Goal: Task Accomplishment & Management: Use online tool/utility

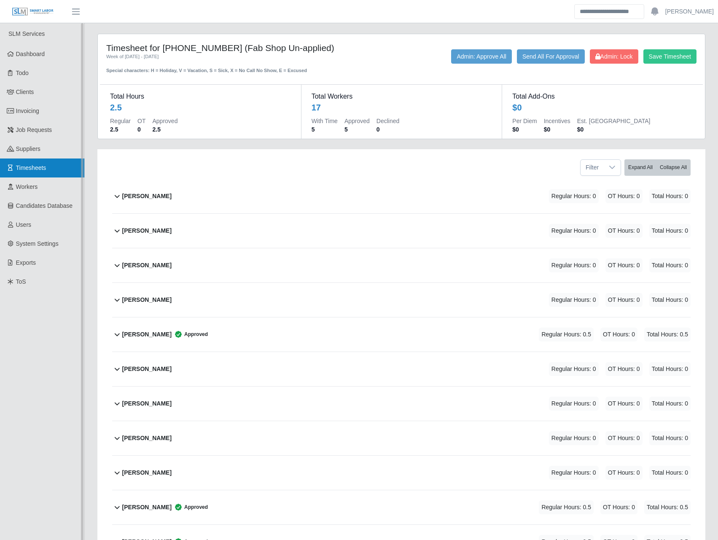
click at [24, 166] on span "Timesheets" at bounding box center [31, 167] width 30 height 7
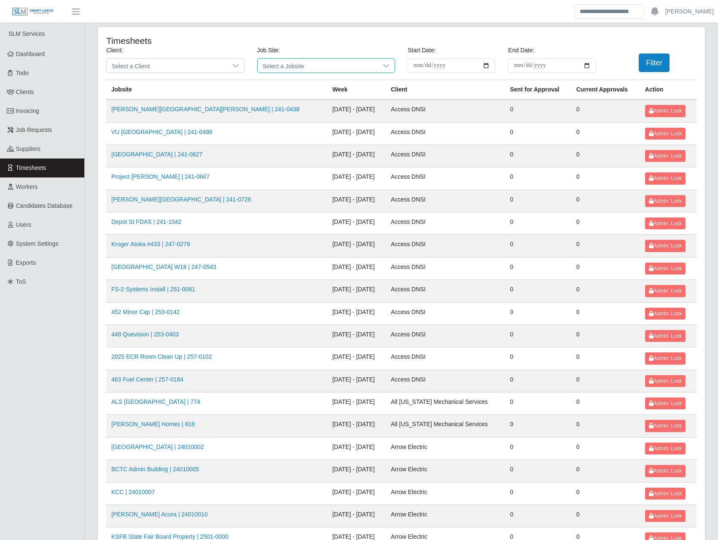
click at [315, 66] on span "Select a Jobsite" at bounding box center [318, 66] width 121 height 14
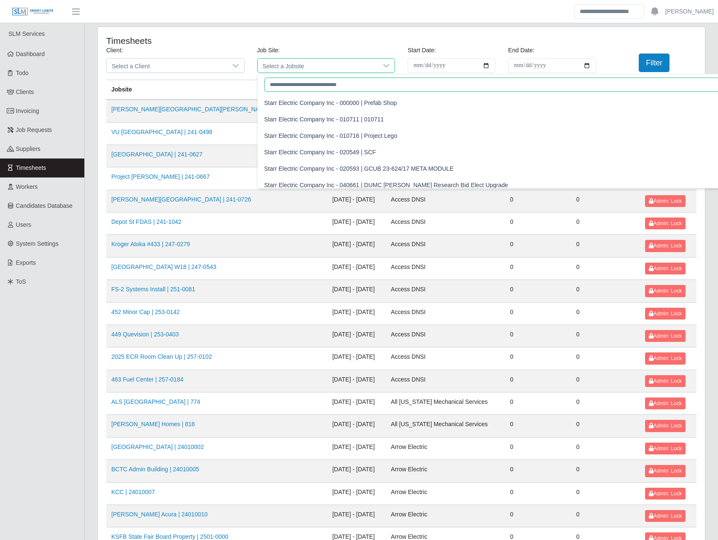
click at [309, 81] on input "text" at bounding box center [505, 85] width 483 height 14
paste input "******"
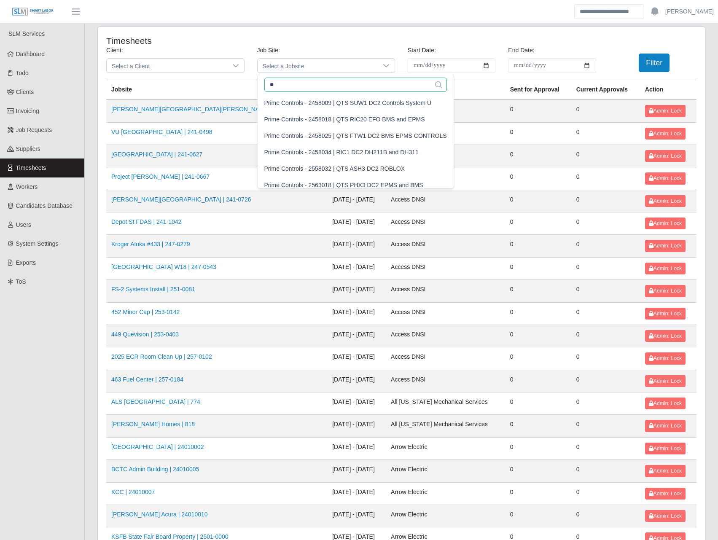
type input "*"
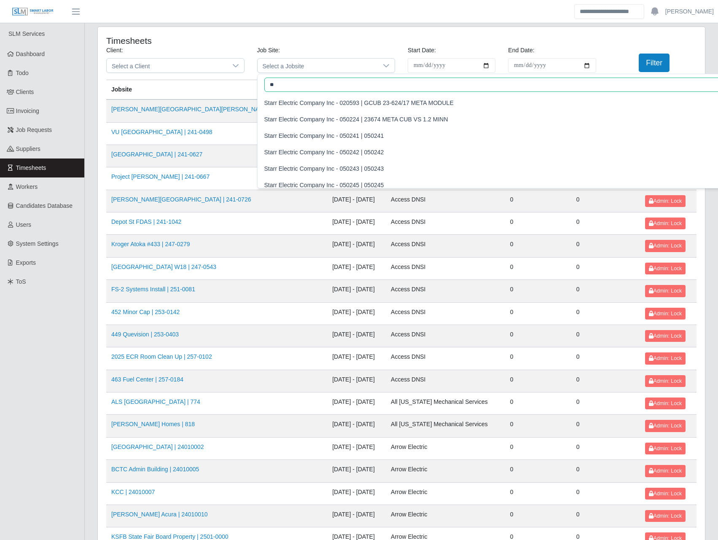
type input "*"
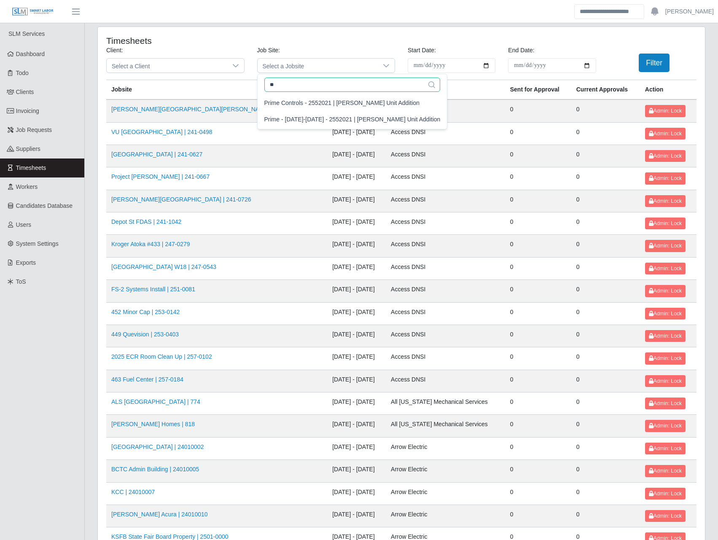
type input "*"
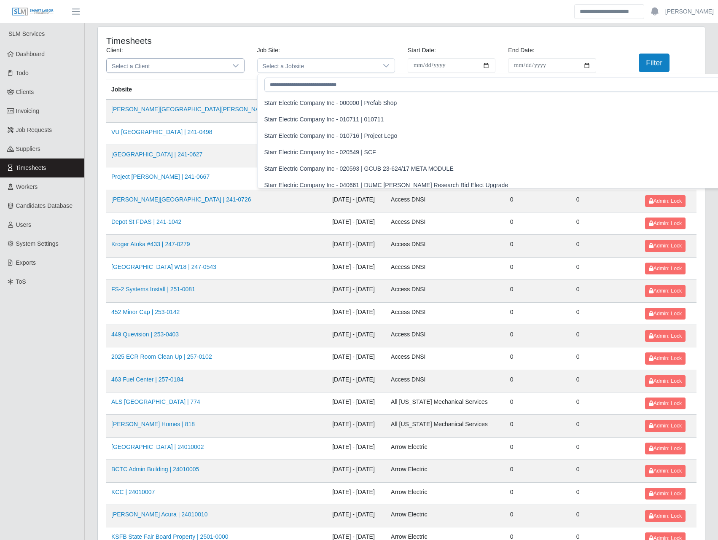
click at [232, 60] on div at bounding box center [235, 66] width 17 height 14
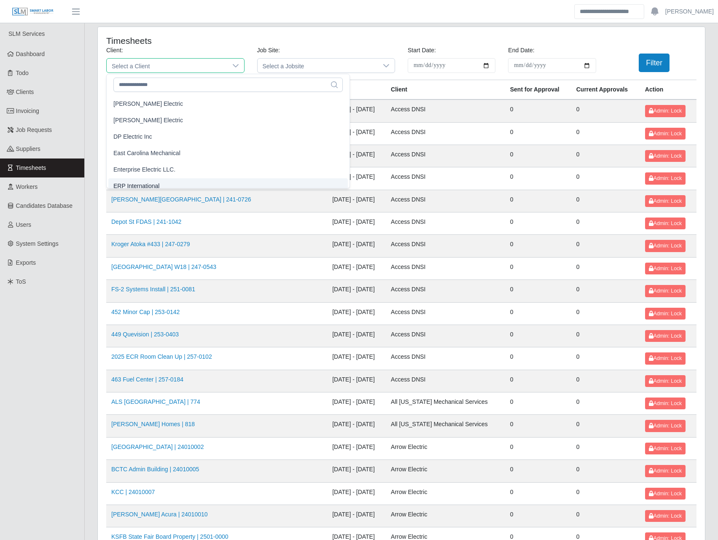
scroll to position [295, 0]
click at [152, 152] on li "DP Electric Inc" at bounding box center [227, 153] width 239 height 16
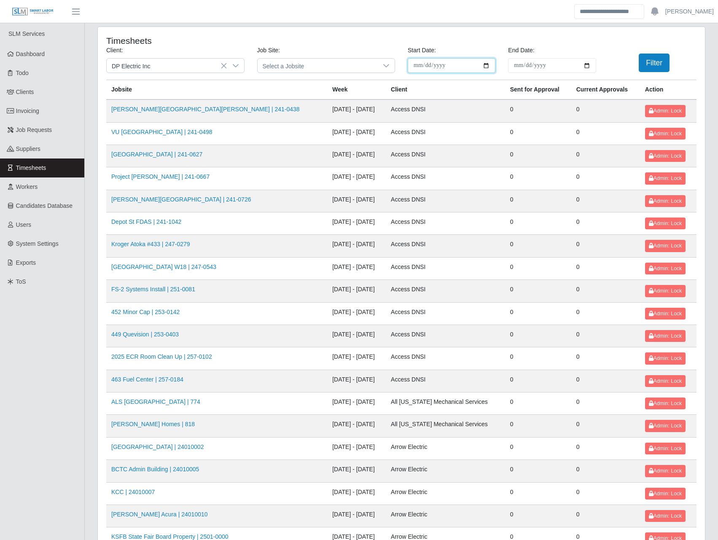
click at [488, 67] on input "**********" at bounding box center [452, 65] width 88 height 15
type input "**********"
click at [579, 67] on input "End Date:" at bounding box center [552, 65] width 88 height 15
click at [585, 62] on input "End Date:" at bounding box center [552, 65] width 88 height 15
type input "**********"
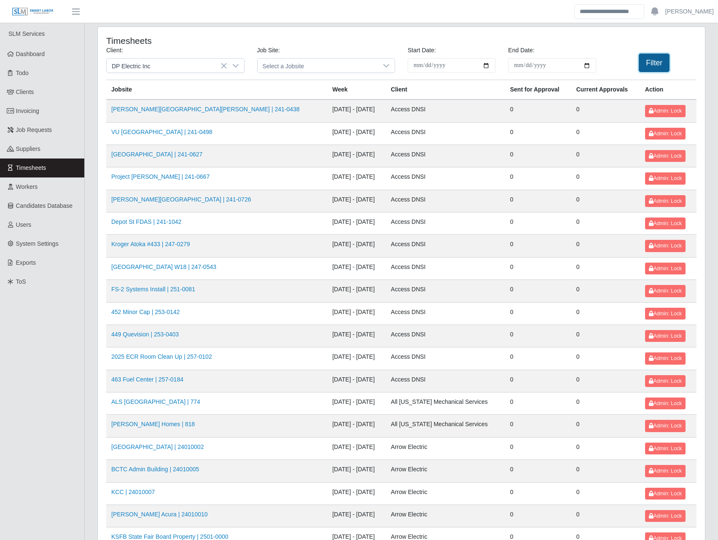
click at [647, 64] on button "Filter" at bounding box center [653, 63] width 31 height 19
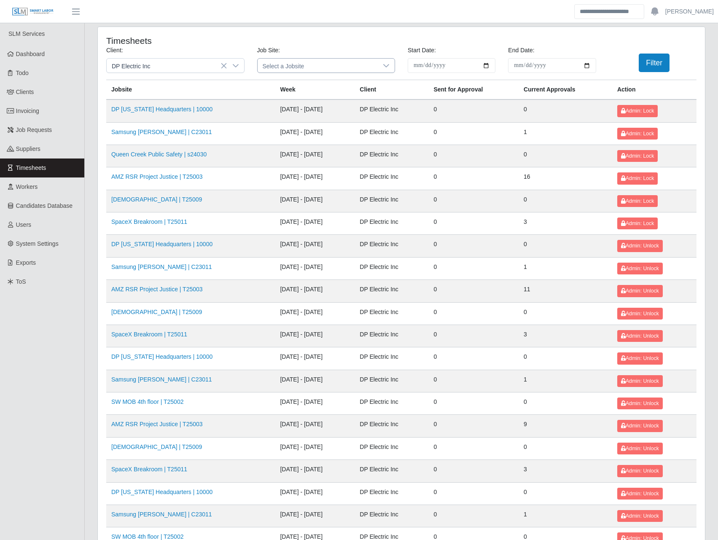
click at [389, 67] on div at bounding box center [386, 66] width 17 height 14
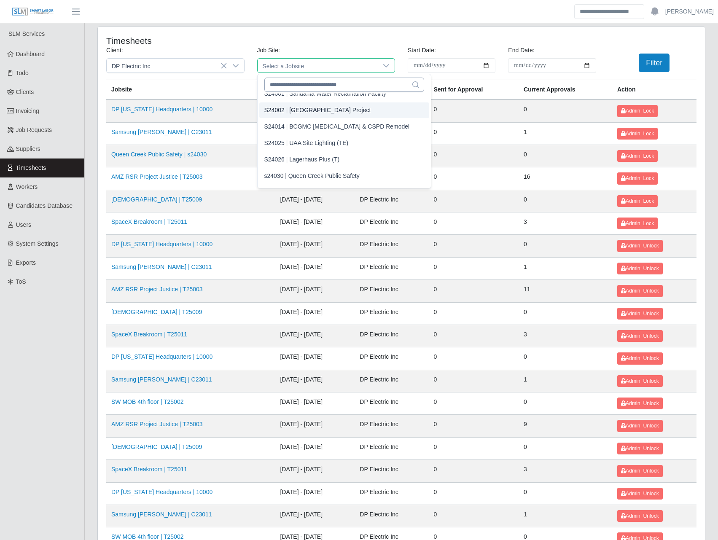
scroll to position [1711, 0]
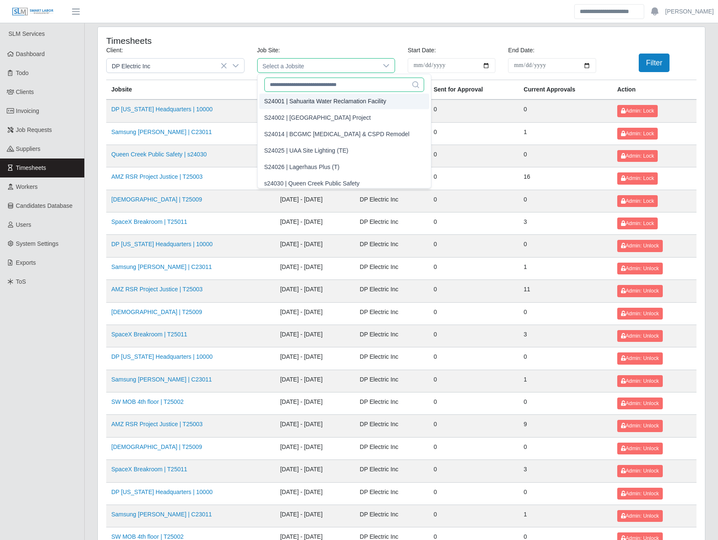
click at [325, 81] on input "text" at bounding box center [344, 85] width 160 height 14
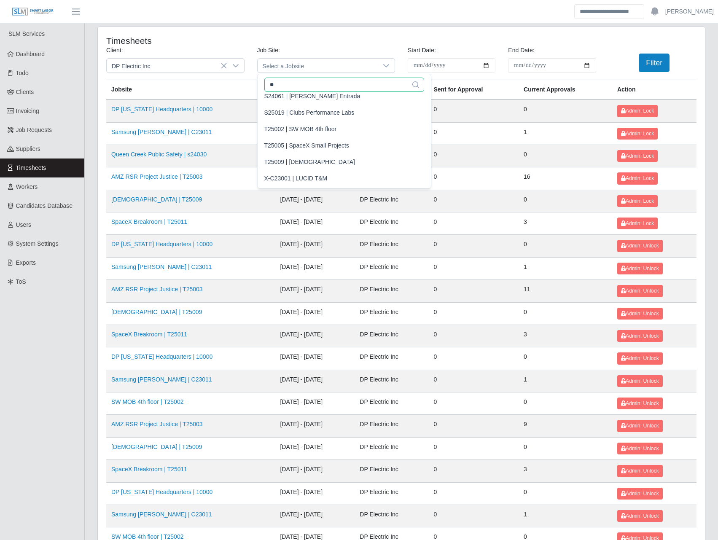
scroll to position [0, 0]
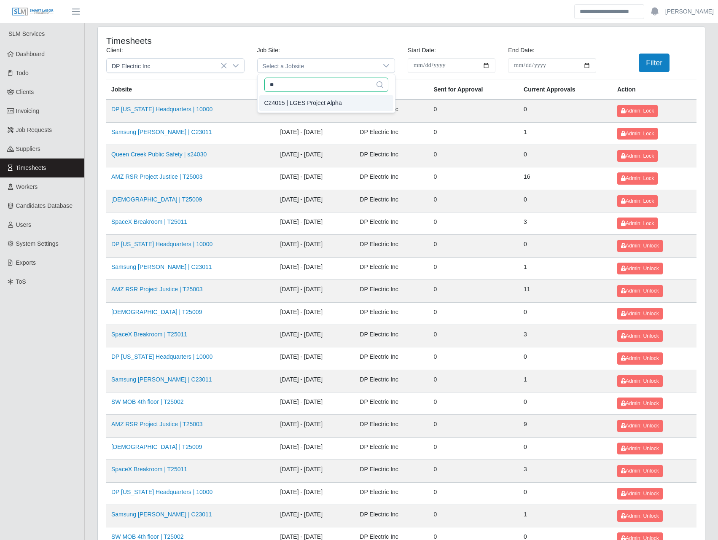
type input "**"
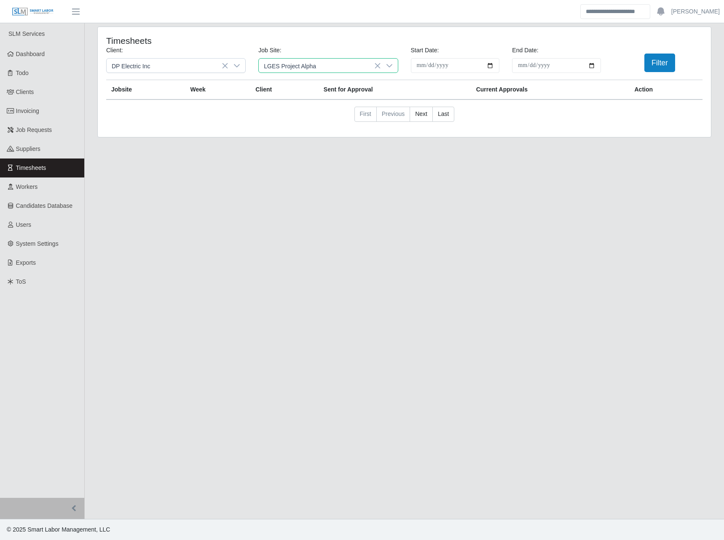
click at [324, 101] on div "C24015 | LGES Project Alpha" at bounding box center [305, 103] width 78 height 9
click at [655, 61] on button "Filter" at bounding box center [659, 63] width 31 height 19
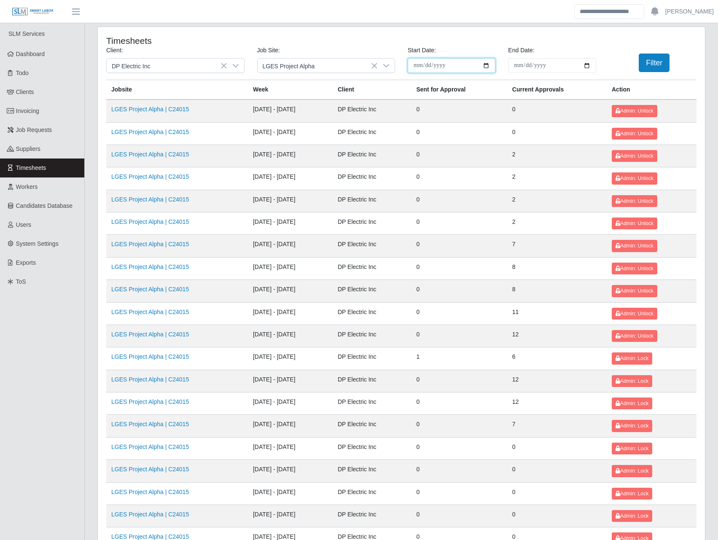
click at [457, 64] on input "**********" at bounding box center [452, 65] width 88 height 15
click at [488, 64] on input "**********" at bounding box center [452, 65] width 88 height 15
click at [647, 64] on button "Filter" at bounding box center [653, 63] width 31 height 19
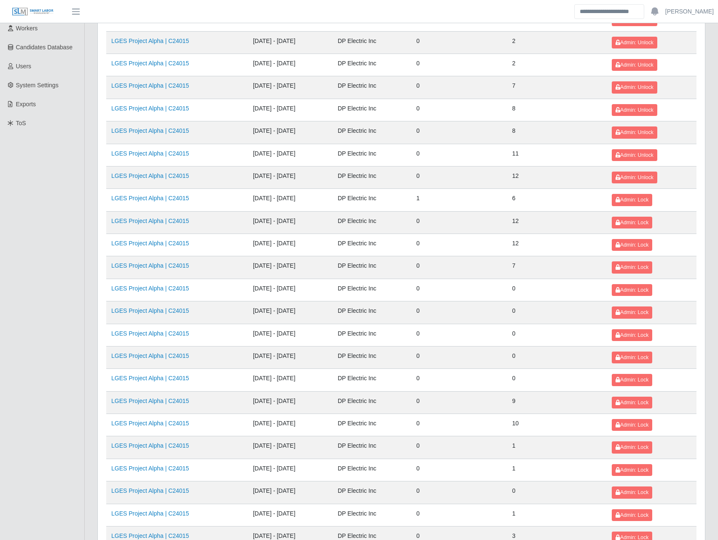
scroll to position [348, 0]
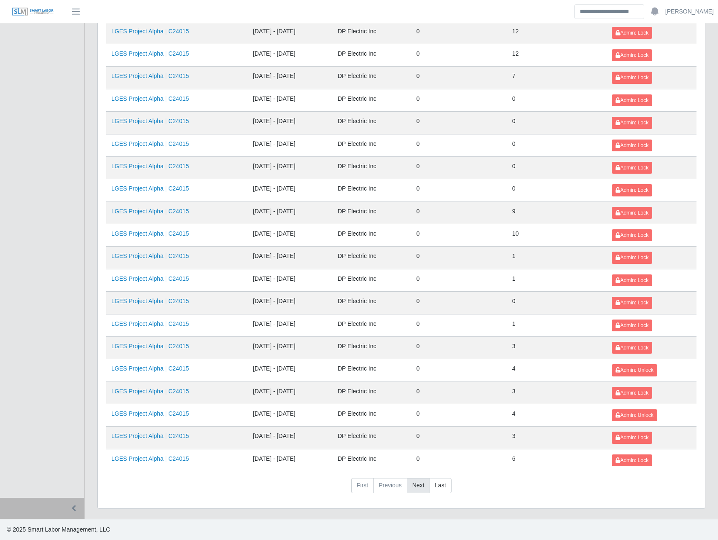
click at [418, 479] on link "Next" at bounding box center [418, 485] width 23 height 15
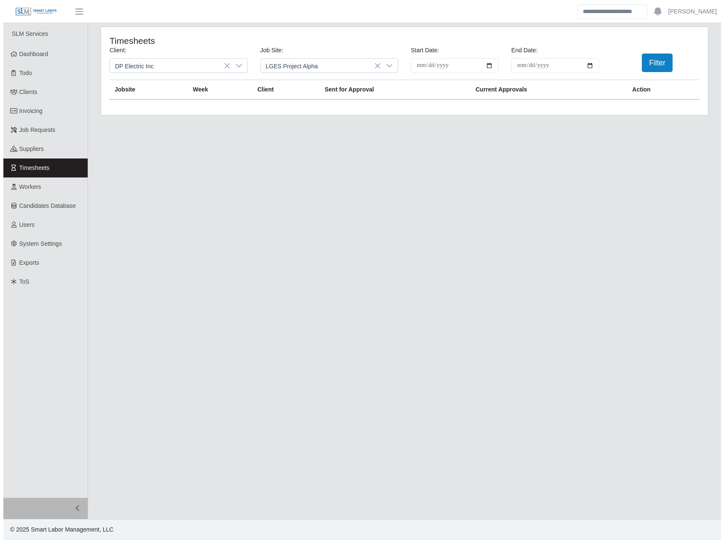
scroll to position [0, 0]
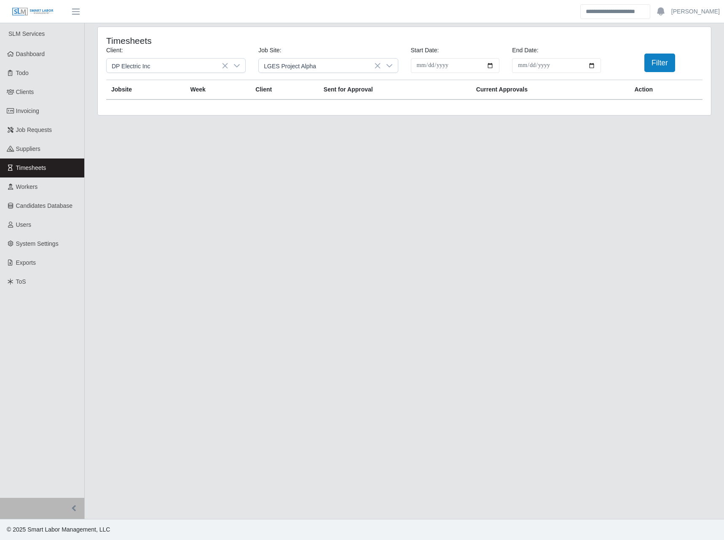
click at [571, 232] on main "**********" at bounding box center [404, 271] width 639 height 496
click at [488, 64] on input "**********" at bounding box center [455, 65] width 89 height 15
click at [672, 67] on button "Filter" at bounding box center [659, 63] width 31 height 19
click at [304, 229] on main "**********" at bounding box center [404, 271] width 639 height 496
drag, startPoint x: 304, startPoint y: 229, endPoint x: 310, endPoint y: 228, distance: 6.3
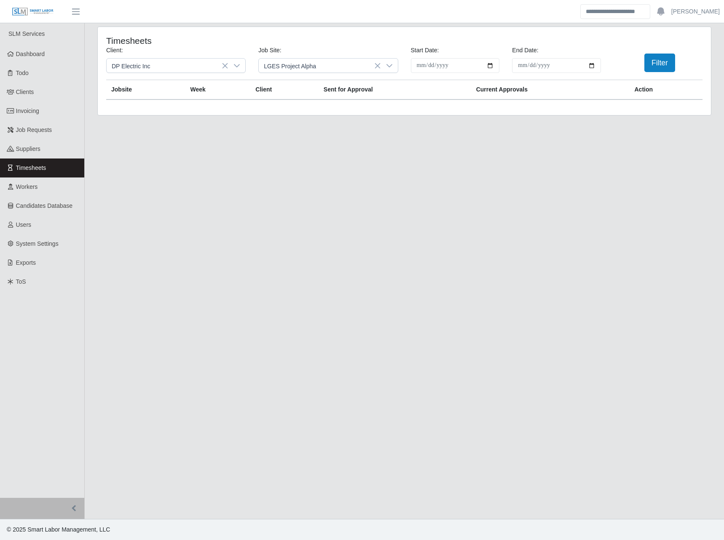
type input "**********"
click at [41, 170] on span "Timesheets" at bounding box center [31, 167] width 30 height 7
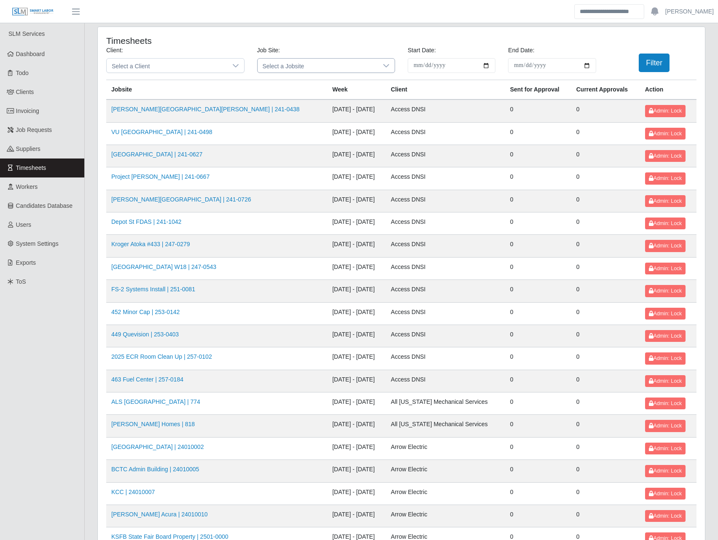
click at [304, 59] on span "Select a Jobsite" at bounding box center [318, 66] width 121 height 14
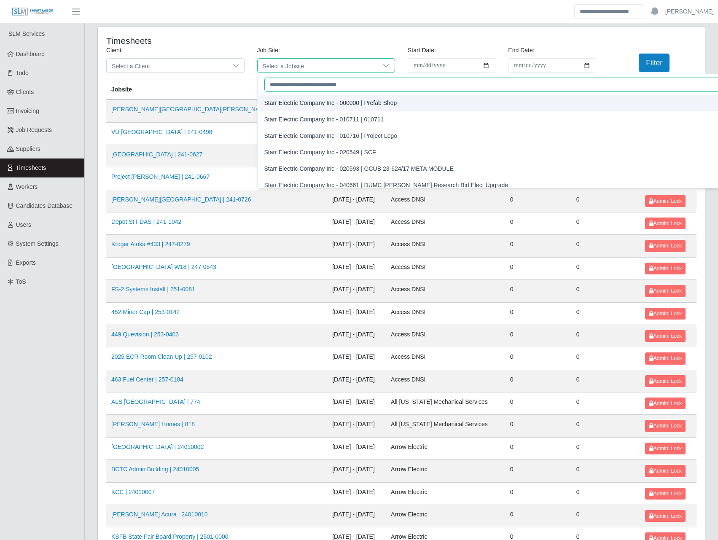
click at [282, 91] on input "text" at bounding box center [505, 85] width 483 height 14
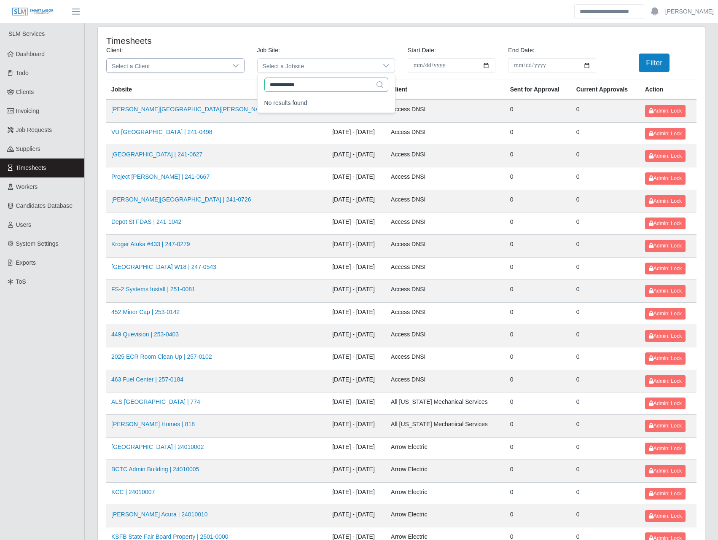
type input "**********"
click at [148, 66] on span "Select a Client" at bounding box center [167, 66] width 121 height 14
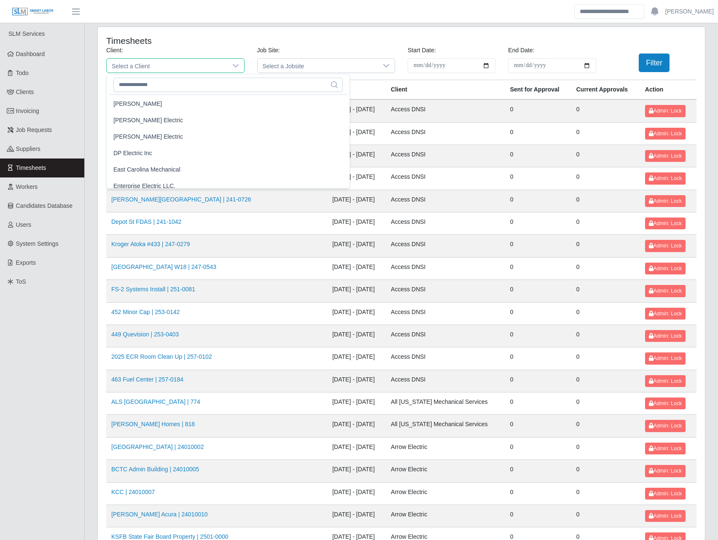
scroll to position [281, 0]
click at [48, 171] on link "Timesheets" at bounding box center [42, 167] width 84 height 19
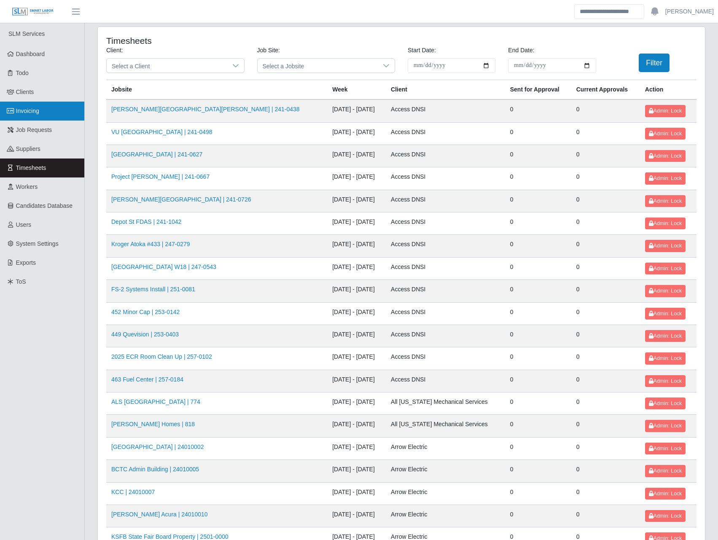
click at [21, 111] on span "Invoicing" at bounding box center [27, 110] width 23 height 7
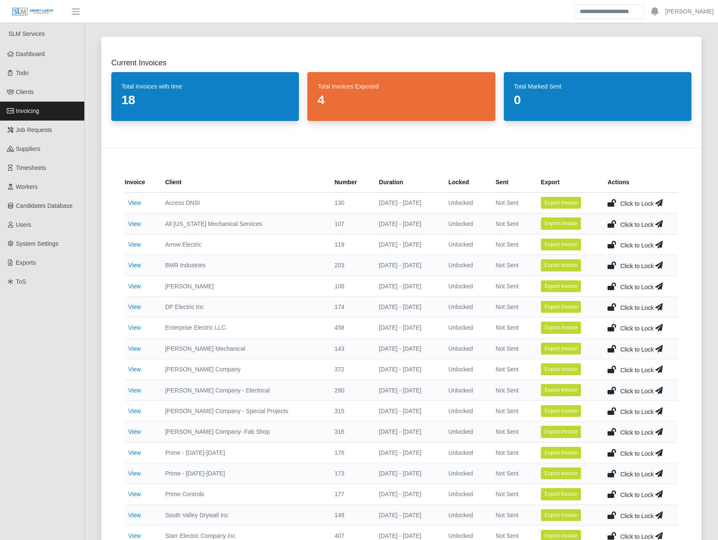
scroll to position [450, 0]
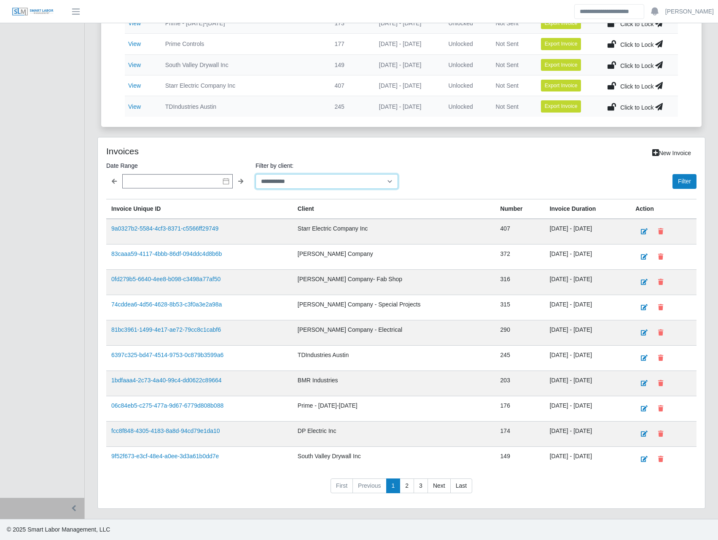
click at [361, 185] on select "**********" at bounding box center [326, 181] width 142 height 15
select select "**********"
click at [255, 174] on select "**********" at bounding box center [326, 181] width 142 height 15
click at [685, 190] on div "**********" at bounding box center [401, 322] width 607 height 371
click at [686, 184] on button "Filter" at bounding box center [684, 181] width 24 height 15
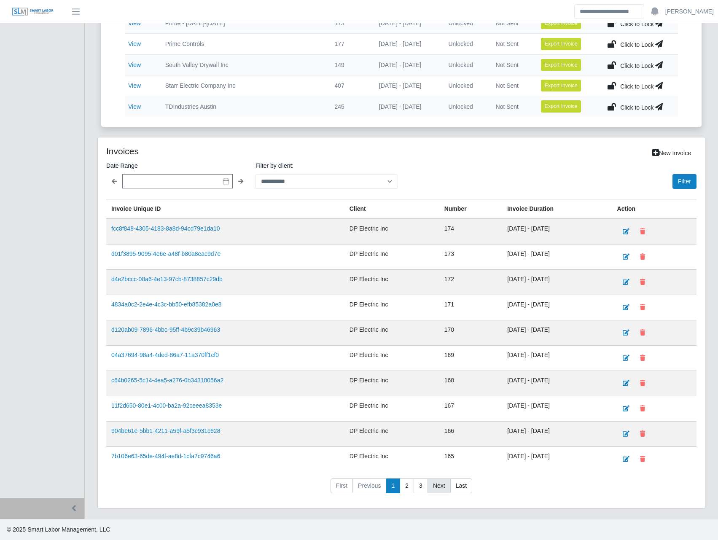
click at [446, 479] on link "Next" at bounding box center [438, 485] width 23 height 15
click at [445, 481] on link "Next" at bounding box center [438, 485] width 23 height 15
click at [444, 485] on link "Next" at bounding box center [438, 485] width 23 height 15
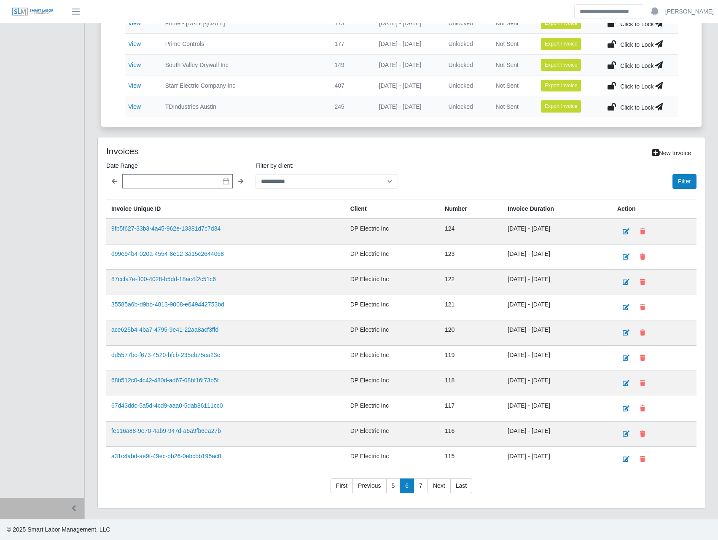
click at [331, 508] on div "**********" at bounding box center [401, 322] width 607 height 371
click at [389, 484] on link "5" at bounding box center [393, 485] width 14 height 15
drag, startPoint x: 241, startPoint y: 507, endPoint x: 385, endPoint y: 503, distance: 143.8
click at [242, 507] on div "**********" at bounding box center [401, 322] width 607 height 371
click at [419, 488] on link "6" at bounding box center [420, 485] width 14 height 15
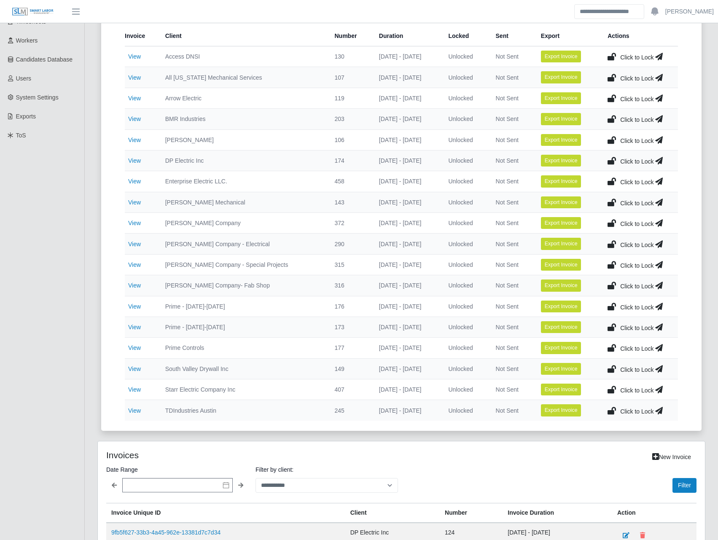
scroll to position [0, 0]
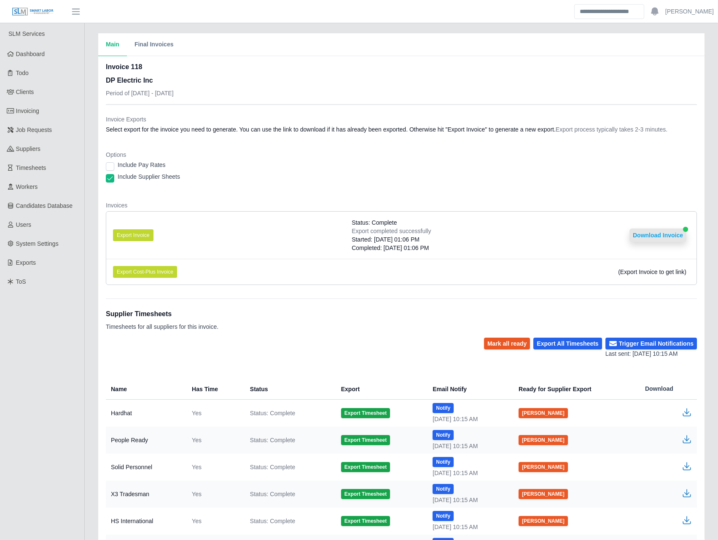
click at [681, 236] on button "Download Invoice" at bounding box center [657, 234] width 57 height 13
click at [340, 178] on div "Include Supplier Sheets" at bounding box center [401, 178] width 591 height 12
click at [659, 233] on button "Download Invoice" at bounding box center [657, 234] width 57 height 13
click at [42, 164] on span "Timesheets" at bounding box center [31, 167] width 30 height 7
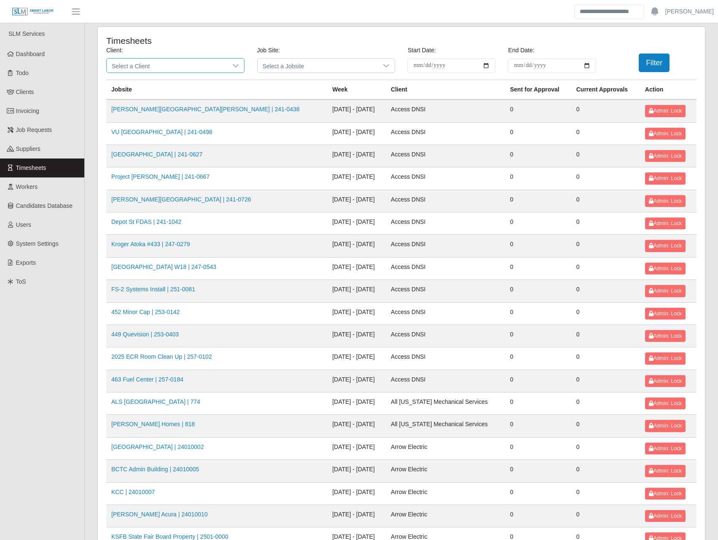
click at [195, 72] on span "Select a Client" at bounding box center [167, 66] width 121 height 14
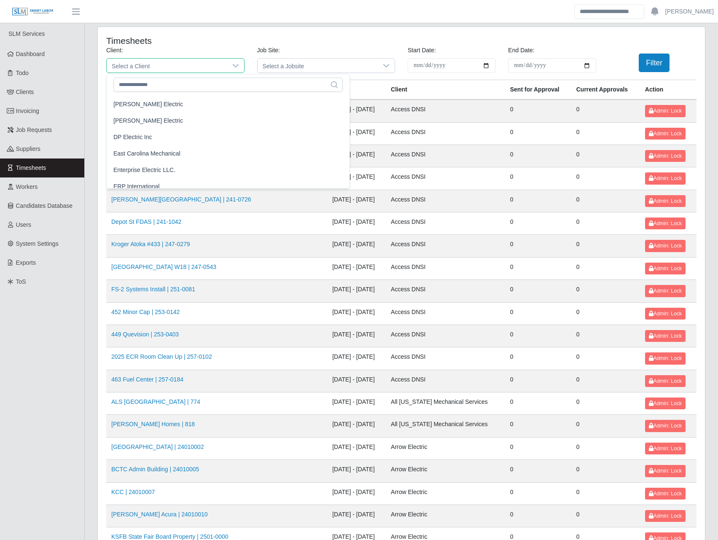
scroll to position [295, 0]
click at [155, 158] on li "DP Electric Inc" at bounding box center [227, 153] width 239 height 16
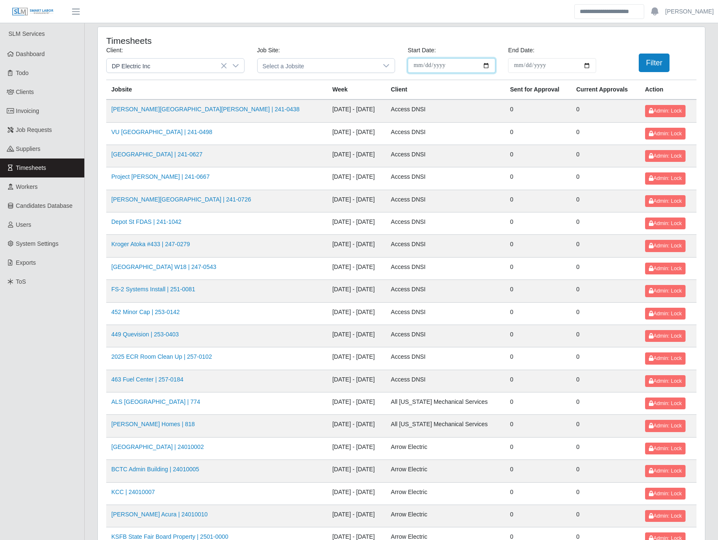
click at [485, 69] on input "**********" at bounding box center [452, 65] width 88 height 15
type input "**********"
click at [590, 69] on input "End Date:" at bounding box center [552, 65] width 88 height 15
type input "**********"
click at [657, 60] on button "Filter" at bounding box center [653, 63] width 31 height 19
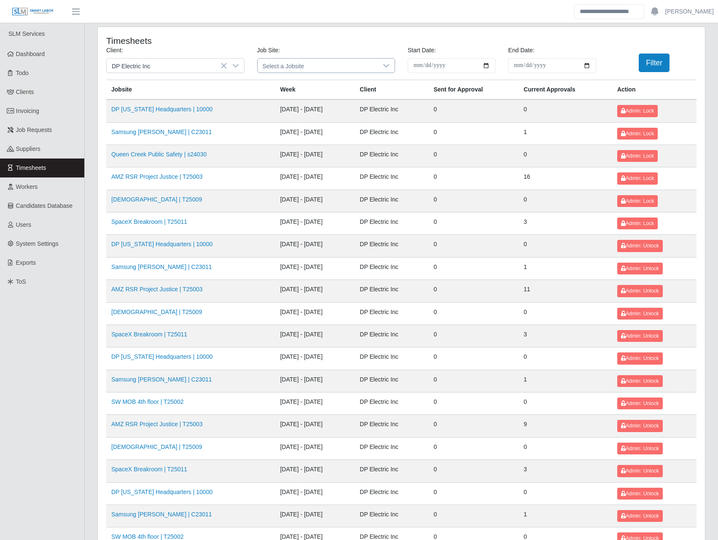
click at [388, 65] on icon at bounding box center [386, 65] width 6 height 3
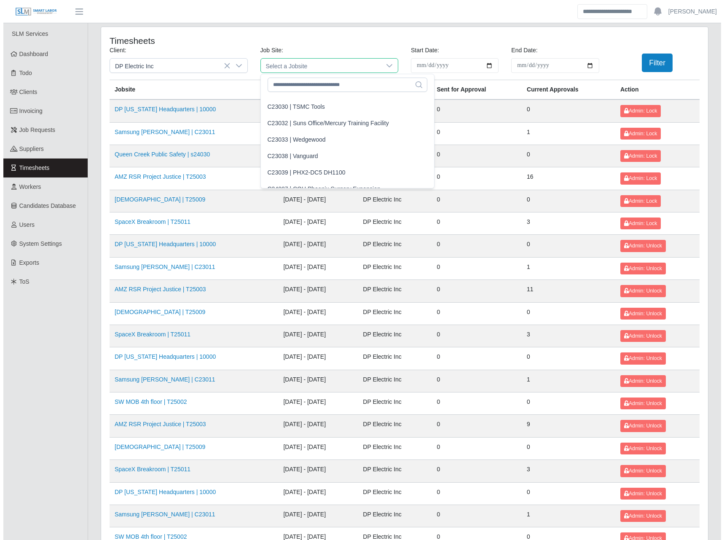
scroll to position [1475, 0]
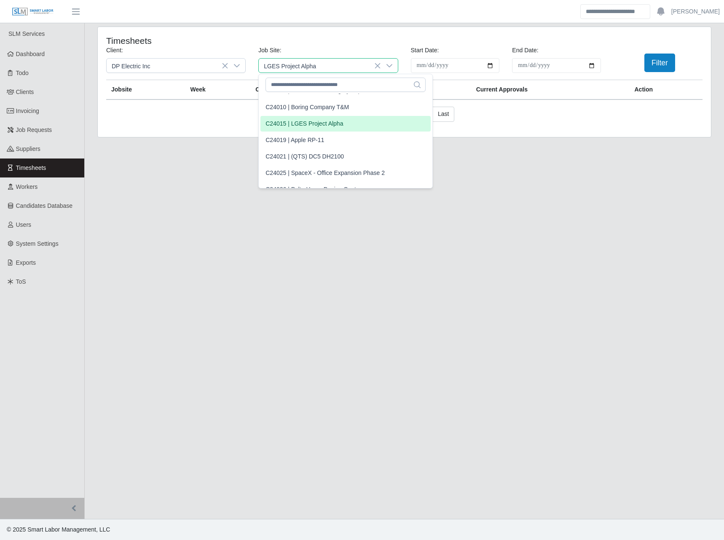
click at [340, 127] on li "C24015 | LGES Project Alpha" at bounding box center [345, 124] width 170 height 16
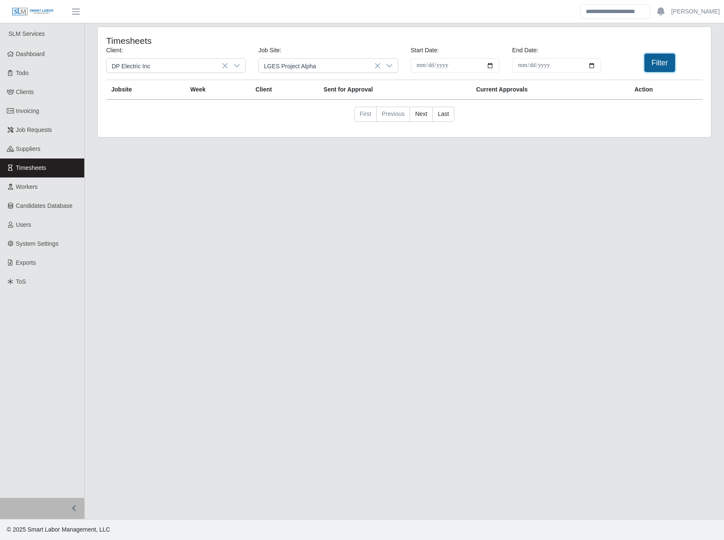
click at [658, 63] on button "Filter" at bounding box center [659, 63] width 31 height 19
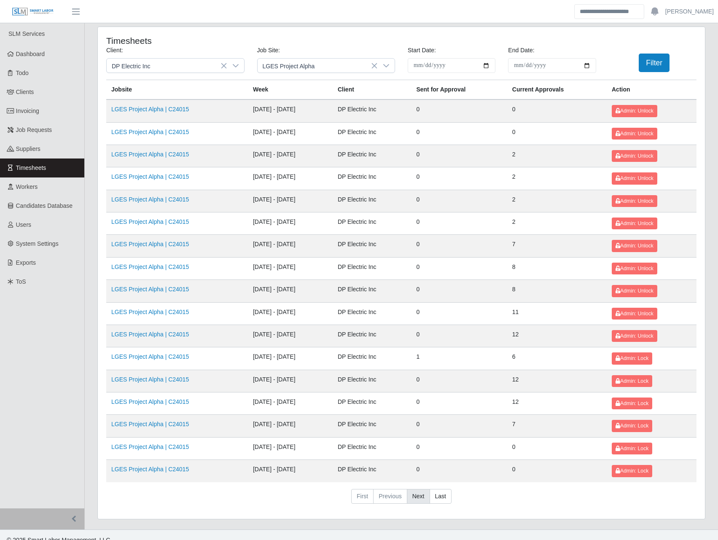
click at [415, 494] on link "Next" at bounding box center [418, 496] width 23 height 15
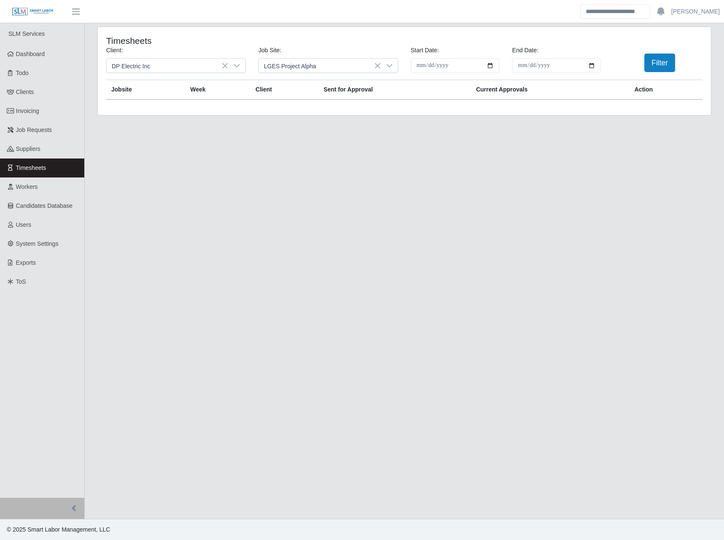
click at [199, 458] on main "**********" at bounding box center [404, 271] width 639 height 496
click at [652, 58] on button "Filter" at bounding box center [659, 63] width 31 height 19
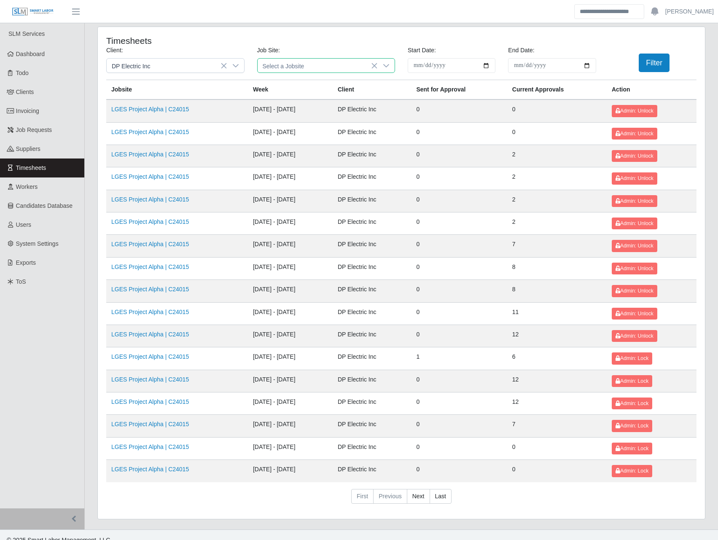
click at [306, 60] on span "Select a Jobsite" at bounding box center [318, 66] width 121 height 14
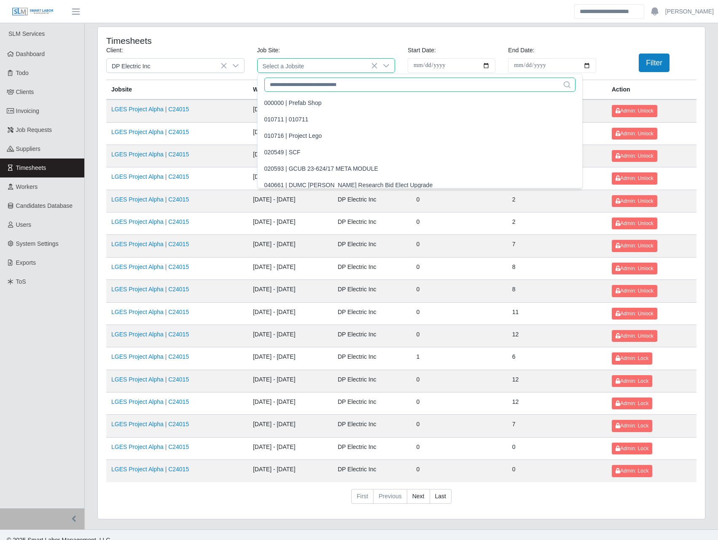
click at [289, 84] on input "text" at bounding box center [419, 85] width 311 height 14
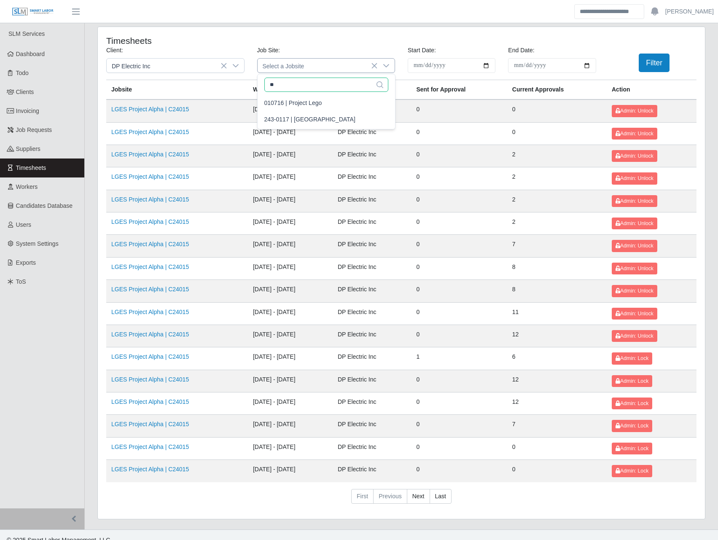
type input "*"
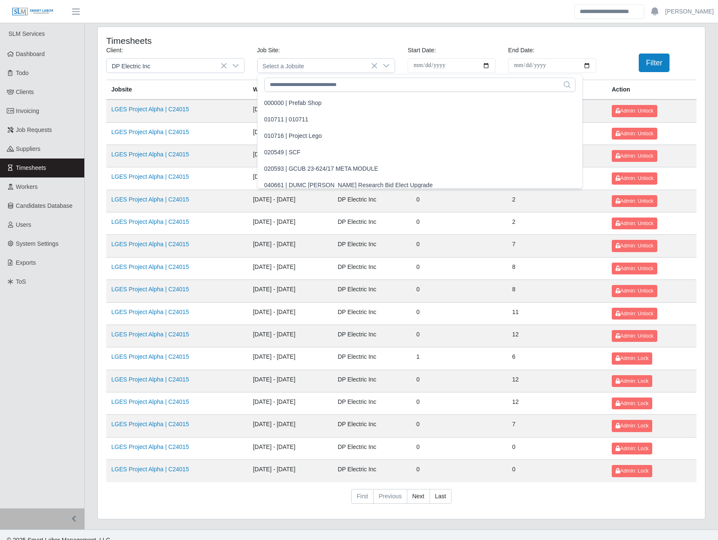
click at [290, 46] on div "Job Site: Select a Jobsite" at bounding box center [326, 59] width 151 height 27
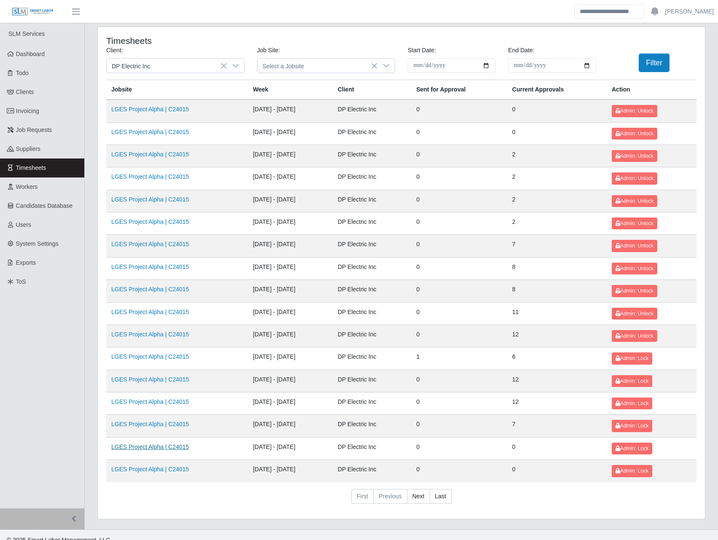
click at [169, 446] on link "LGES Project Alpha | C24015" at bounding box center [150, 446] width 78 height 7
click at [175, 427] on link "LGES Project Alpha | C24015" at bounding box center [150, 424] width 78 height 7
click at [176, 404] on link "LGES Project Alpha | C24015" at bounding box center [150, 401] width 78 height 7
click at [177, 380] on link "LGES Project Alpha | C24015" at bounding box center [150, 379] width 78 height 7
click at [179, 352] on td "LGES Project Alpha | C24015" at bounding box center [177, 358] width 142 height 22
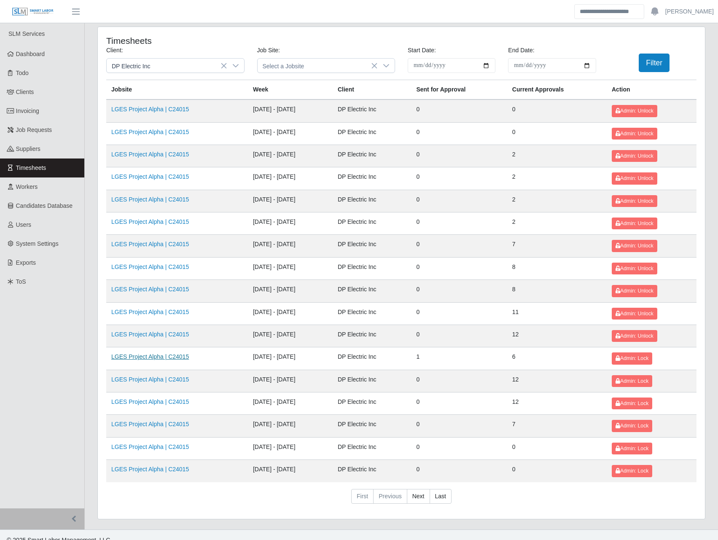
click at [177, 354] on link "LGES Project Alpha | C24015" at bounding box center [150, 356] width 78 height 7
click at [178, 334] on link "LGES Project Alpha | C24015" at bounding box center [150, 334] width 78 height 7
click at [179, 312] on link "LGES Project Alpha | C24015" at bounding box center [150, 312] width 78 height 7
click at [178, 286] on link "LGES Project Alpha | C24015" at bounding box center [150, 289] width 78 height 7
click at [178, 273] on td "LGES Project Alpha | C24015" at bounding box center [177, 268] width 142 height 22
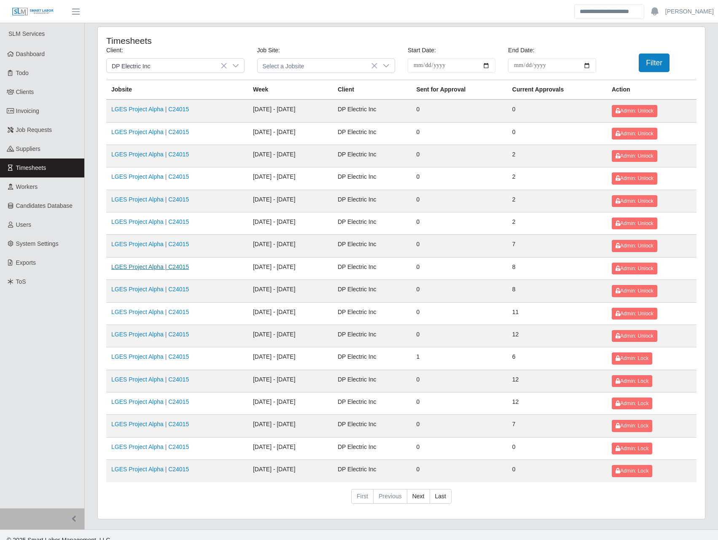
click at [178, 264] on link "LGES Project Alpha | C24015" at bounding box center [150, 266] width 78 height 7
click at [178, 245] on link "LGES Project Alpha | C24015" at bounding box center [150, 244] width 78 height 7
click at [178, 224] on link "LGES Project Alpha | C24015" at bounding box center [150, 221] width 78 height 7
click at [176, 199] on link "LGES Project Alpha | C24015" at bounding box center [150, 199] width 78 height 7
click at [177, 178] on link "LGES Project Alpha | C24015" at bounding box center [150, 176] width 78 height 7
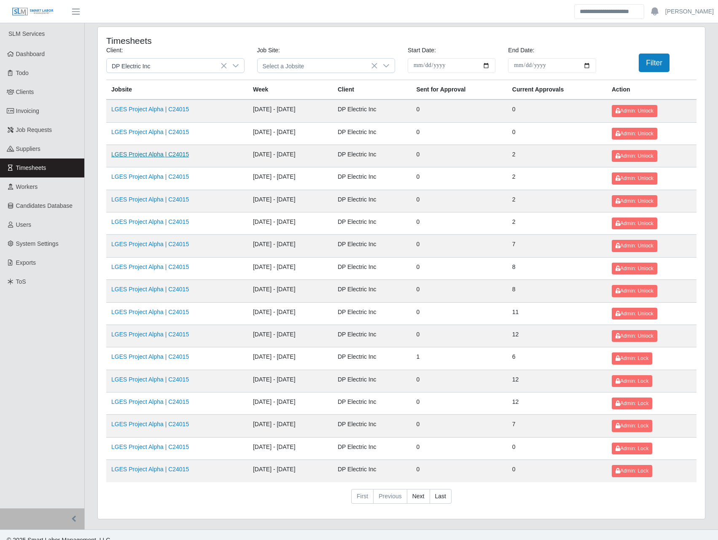
click at [175, 156] on link "LGES Project Alpha | C24015" at bounding box center [150, 154] width 78 height 7
click at [176, 133] on link "LGES Project Alpha | C24015" at bounding box center [150, 132] width 78 height 7
click at [173, 111] on link "LGES Project Alpha | C24015" at bounding box center [150, 109] width 78 height 7
click at [435, 499] on link "Last" at bounding box center [440, 496] width 22 height 15
click at [433, 496] on link "Last" at bounding box center [440, 496] width 22 height 15
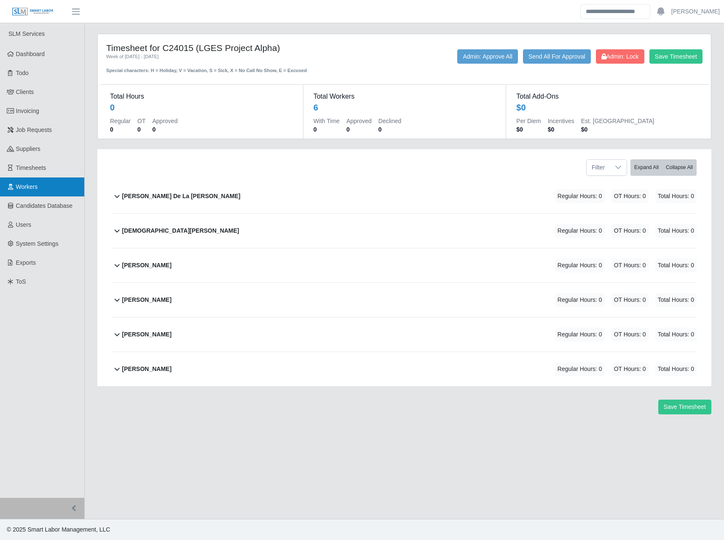
click at [32, 189] on span "Workers" at bounding box center [27, 186] width 22 height 7
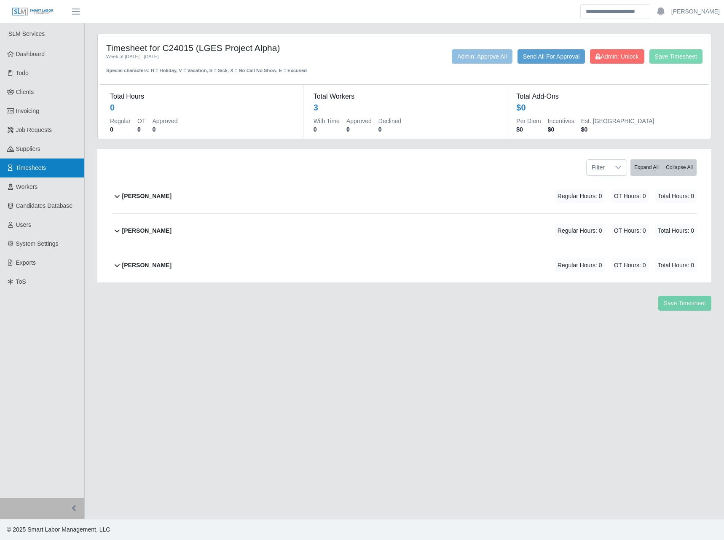
click at [30, 168] on span "Timesheets" at bounding box center [31, 167] width 30 height 7
click at [144, 263] on b "[PERSON_NAME]" at bounding box center [146, 265] width 49 height 9
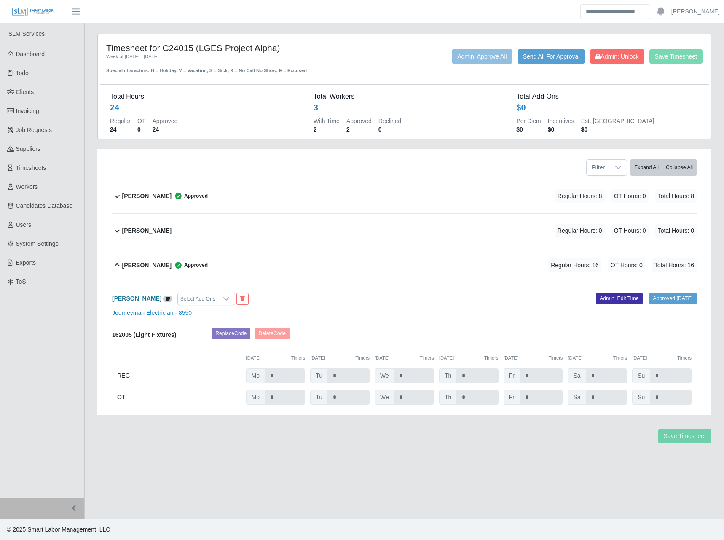
click at [139, 300] on b "[PERSON_NAME]" at bounding box center [136, 298] width 49 height 7
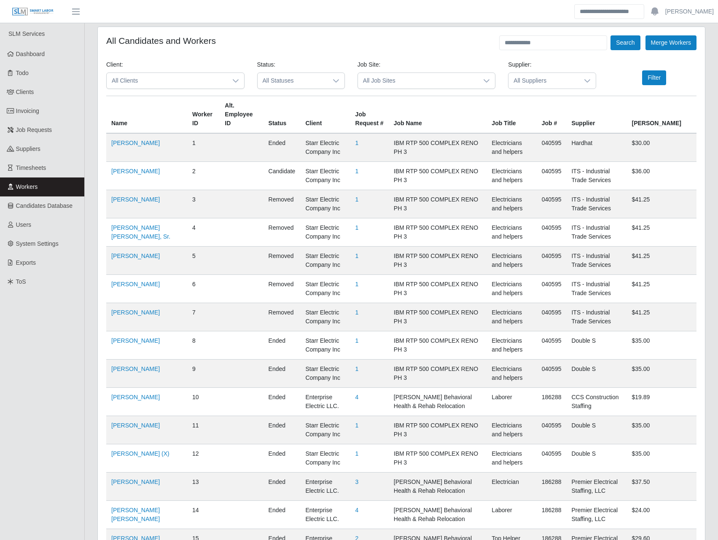
click at [558, 80] on span "All Suppliers" at bounding box center [543, 81] width 70 height 16
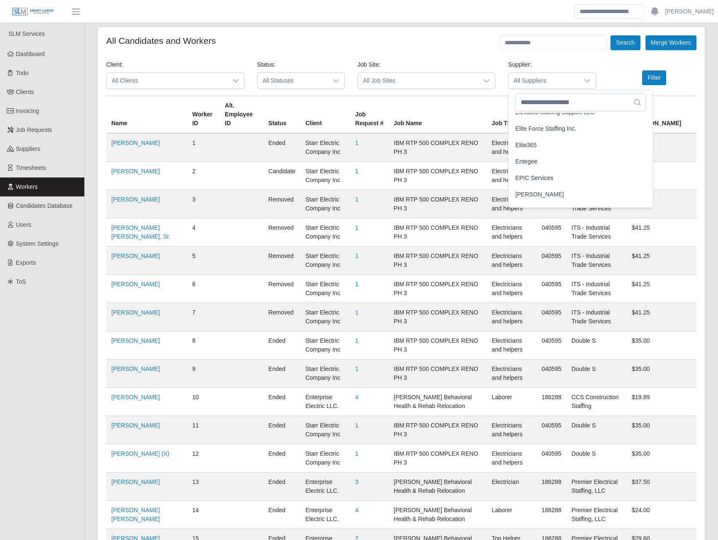
scroll to position [787, 0]
click at [551, 141] on span "HS International" at bounding box center [536, 141] width 42 height 9
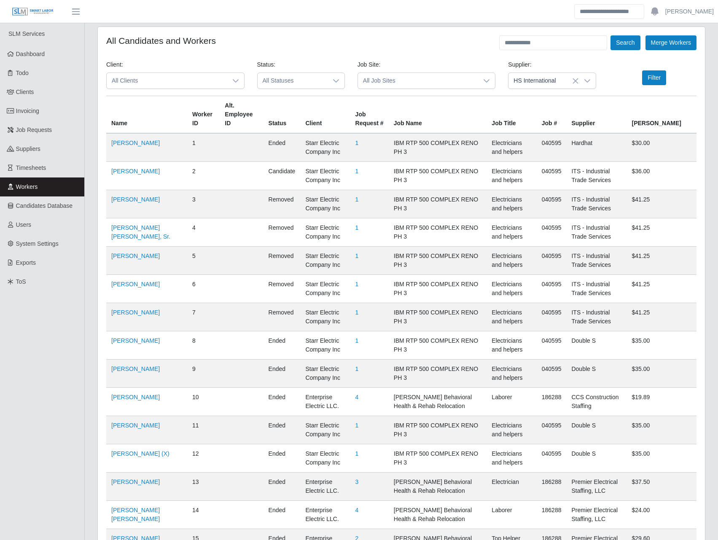
click at [390, 80] on span "All Job Sites" at bounding box center [418, 81] width 121 height 16
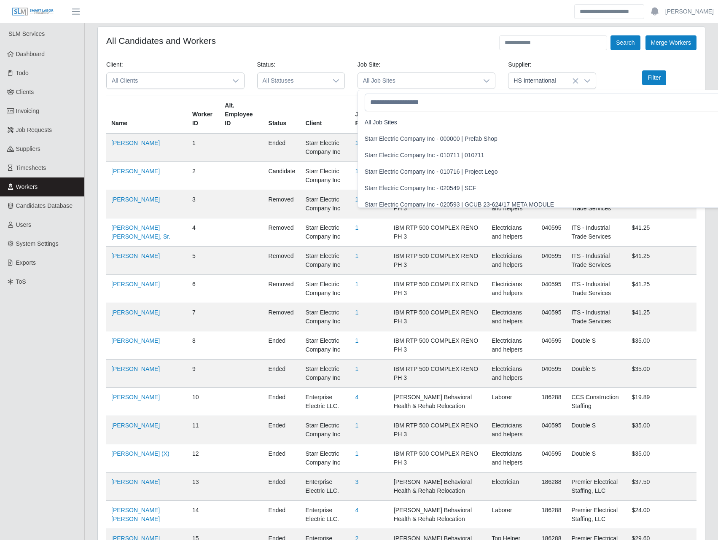
click at [407, 73] on span "All Job Sites" at bounding box center [418, 81] width 121 height 16
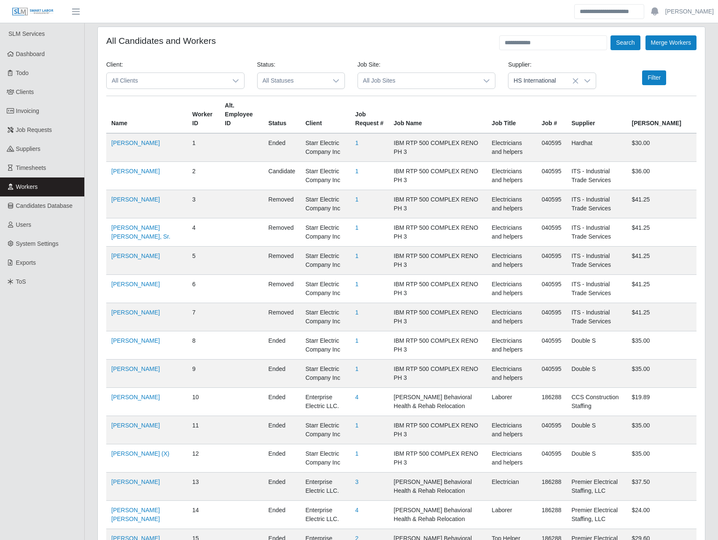
click at [225, 81] on span "All Clients" at bounding box center [167, 81] width 121 height 16
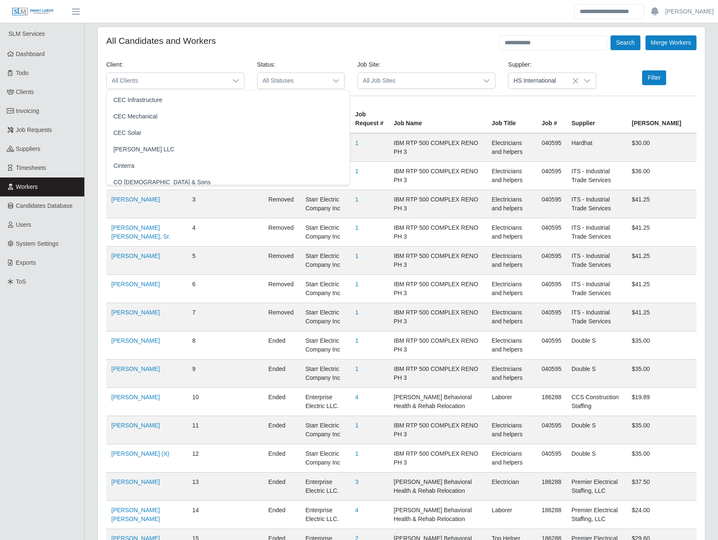
scroll to position [295, 0]
click at [168, 170] on li "DP Electric Inc" at bounding box center [227, 166] width 239 height 16
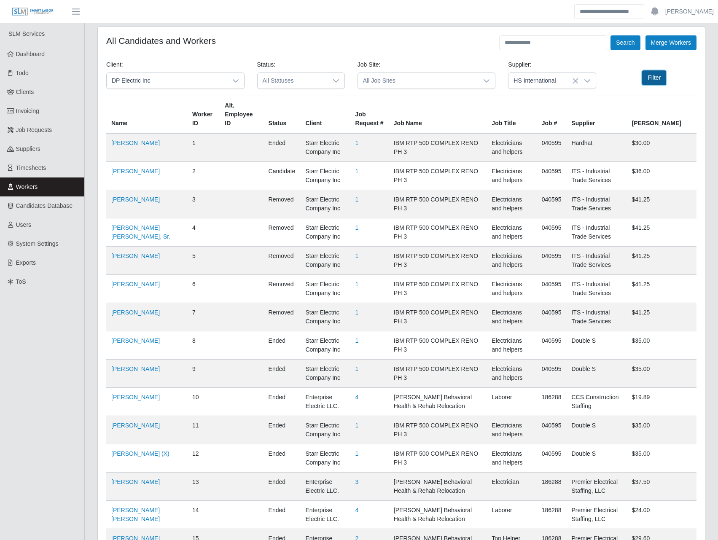
click at [653, 79] on button "Filter" at bounding box center [654, 77] width 24 height 15
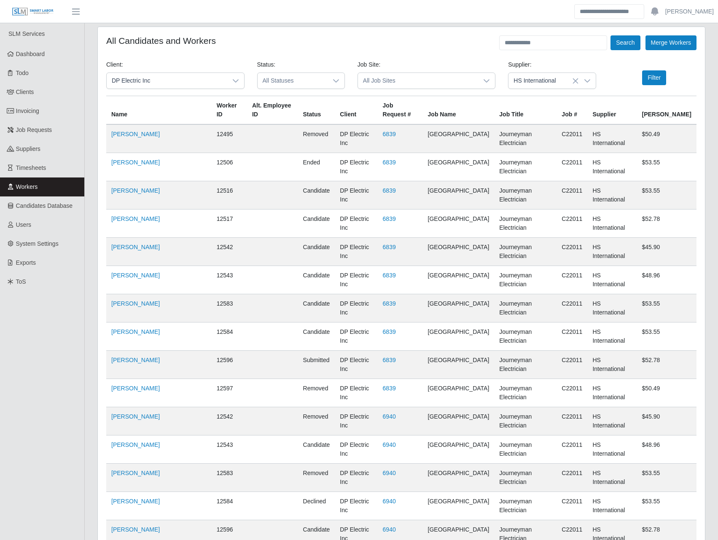
click at [437, 80] on span "All Job Sites" at bounding box center [418, 81] width 121 height 16
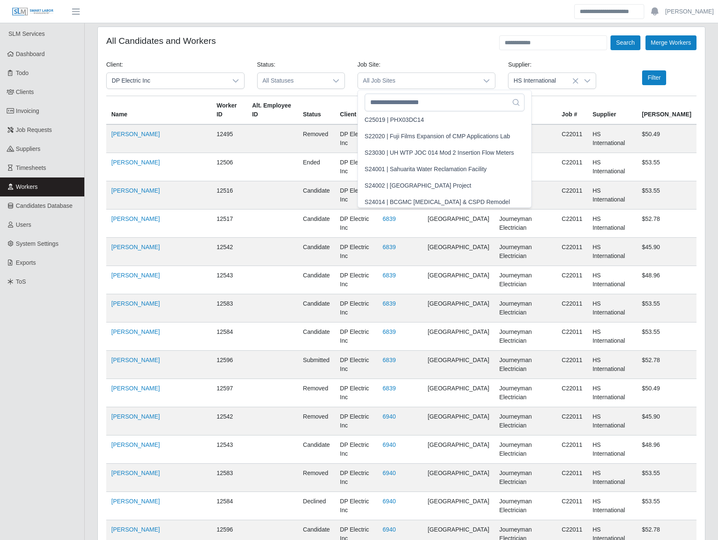
scroll to position [1645, 0]
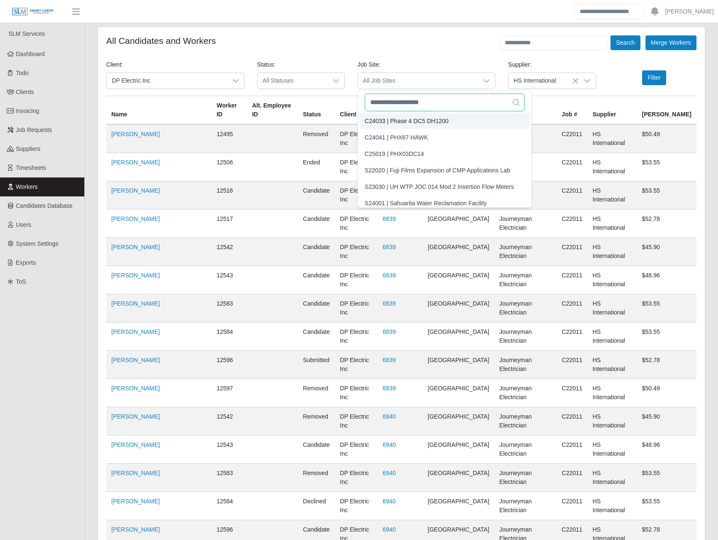
click at [426, 105] on input "text" at bounding box center [445, 103] width 160 height 18
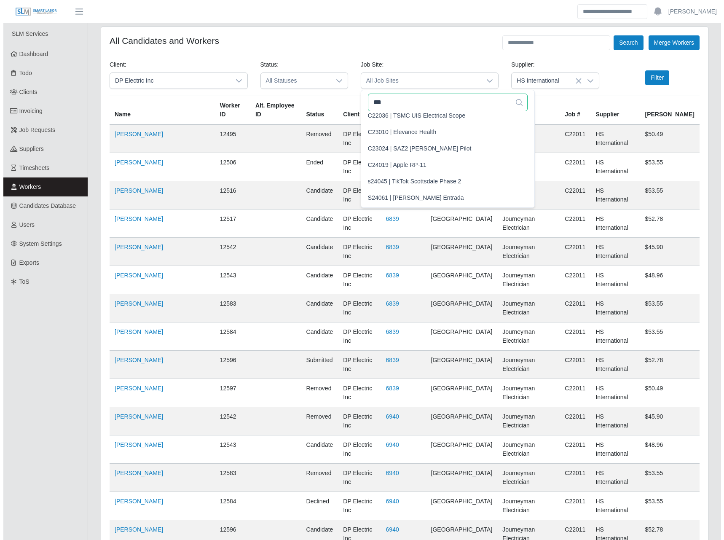
scroll to position [0, 0]
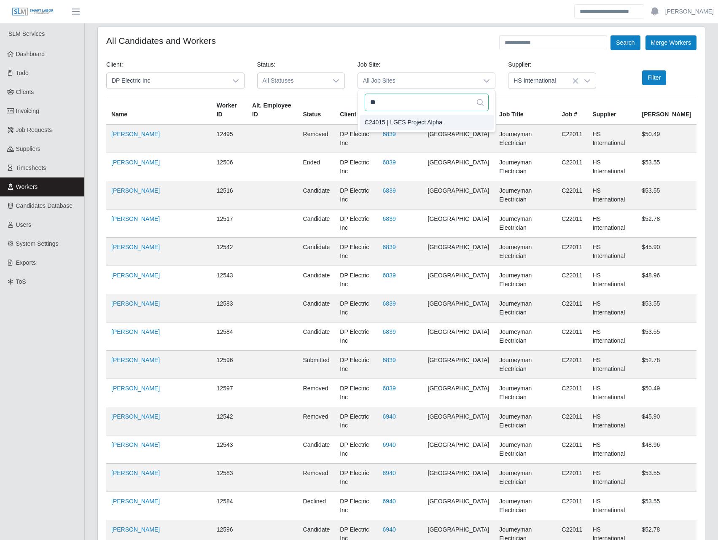
type input "**"
click at [425, 121] on span "C24015 | LGES Project Alpha" at bounding box center [404, 122] width 78 height 9
click at [647, 79] on button "Filter" at bounding box center [654, 77] width 24 height 15
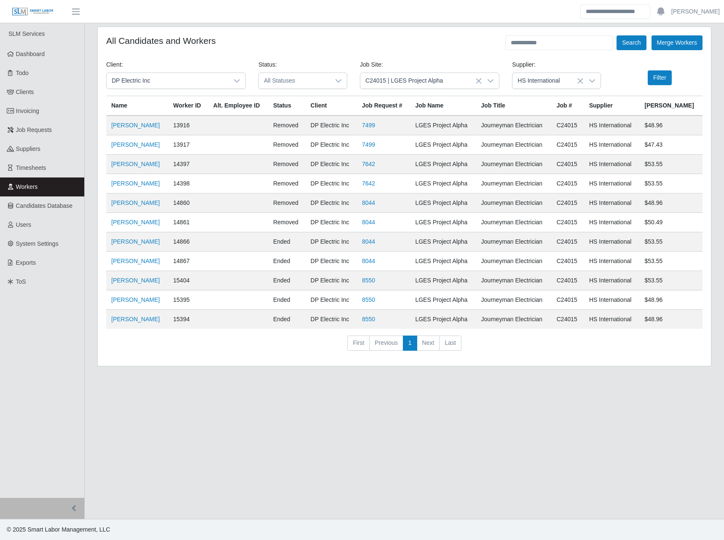
click at [169, 496] on main "All Candidates and Workers Search Merge Workers Client: DP Electric Inc Status:…" at bounding box center [404, 271] width 639 height 496
click at [139, 262] on link "Salvador Cardenas" at bounding box center [135, 261] width 48 height 7
click at [138, 281] on link "Adolfo Maldonado" at bounding box center [135, 280] width 48 height 7
click at [135, 299] on link "Leonardo Borges" at bounding box center [135, 299] width 48 height 7
click at [137, 324] on td "Salvador Camacho" at bounding box center [137, 319] width 62 height 19
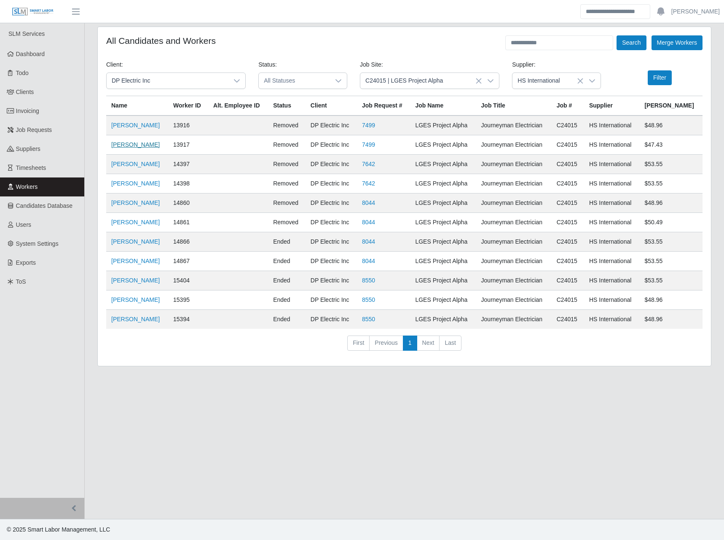
click at [139, 146] on link "Raul Gutierrez" at bounding box center [135, 144] width 48 height 7
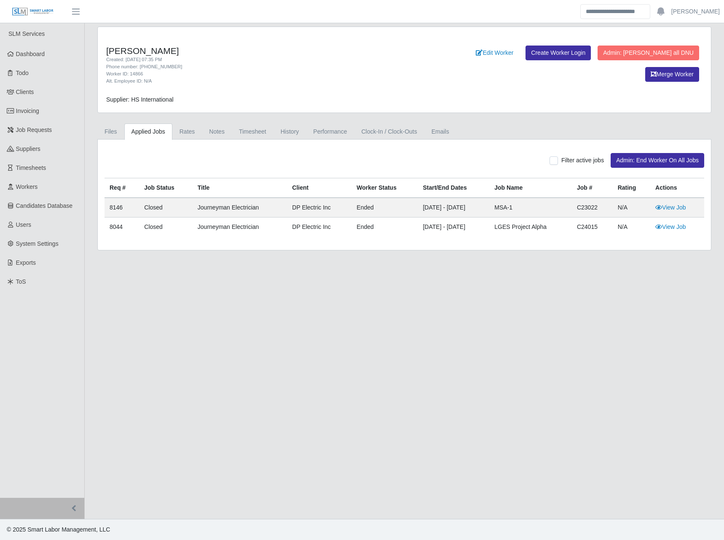
drag, startPoint x: 232, startPoint y: 276, endPoint x: 236, endPoint y: 247, distance: 28.5
click at [232, 276] on main "[PERSON_NAME] Created: [DATE] 07:35 PM Phone number: [PHONE_NUMBER] Worker ID: …" at bounding box center [404, 271] width 639 height 496
click at [257, 129] on link "Timesheet" at bounding box center [253, 131] width 42 height 16
click at [252, 129] on link "Timesheet" at bounding box center [253, 131] width 42 height 16
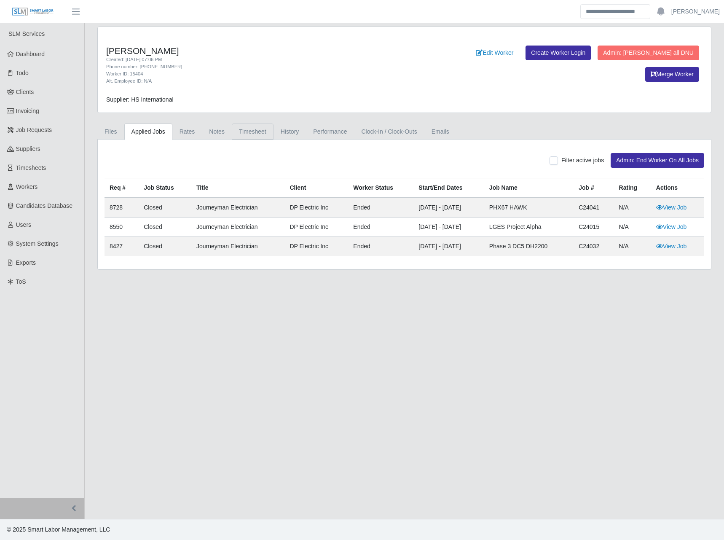
click at [233, 132] on link "Timesheet" at bounding box center [253, 131] width 42 height 16
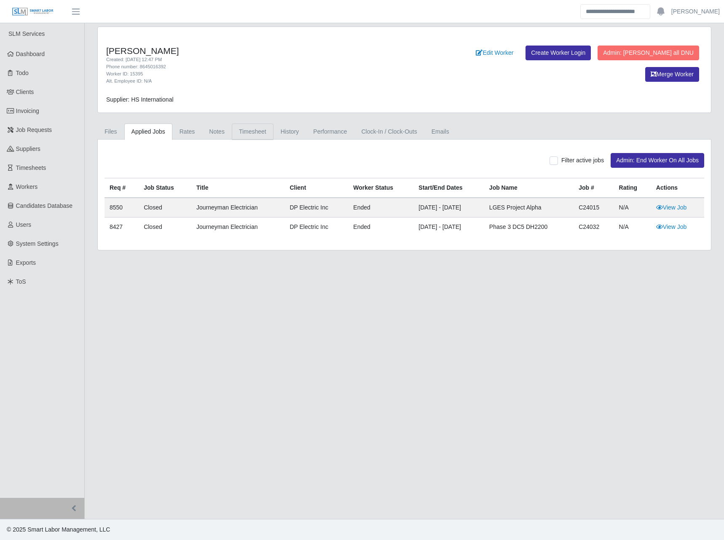
click at [249, 134] on link "Timesheet" at bounding box center [253, 131] width 42 height 16
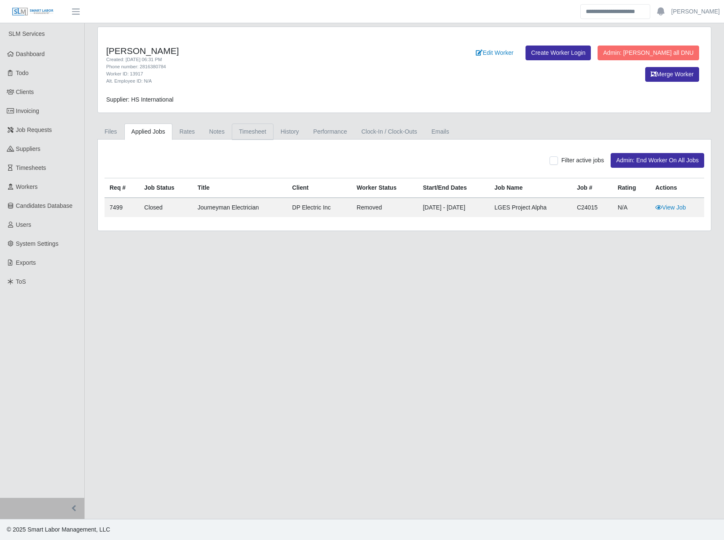
click at [260, 136] on link "Timesheet" at bounding box center [253, 131] width 42 height 16
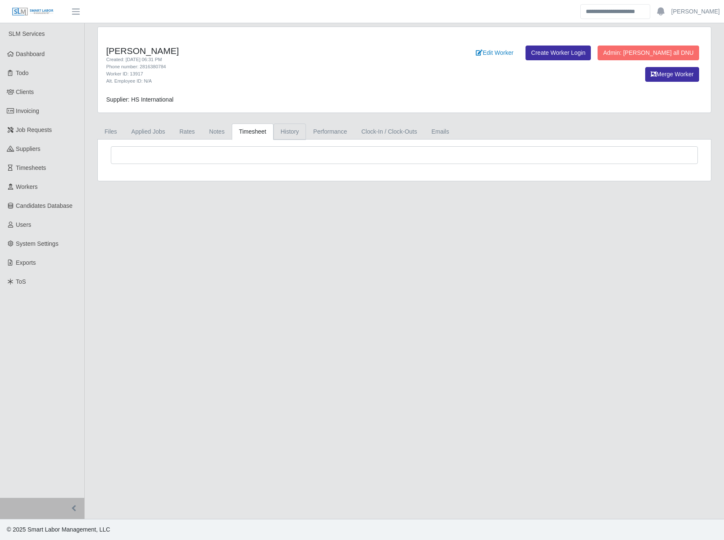
click at [295, 135] on link "History" at bounding box center [290, 131] width 33 height 16
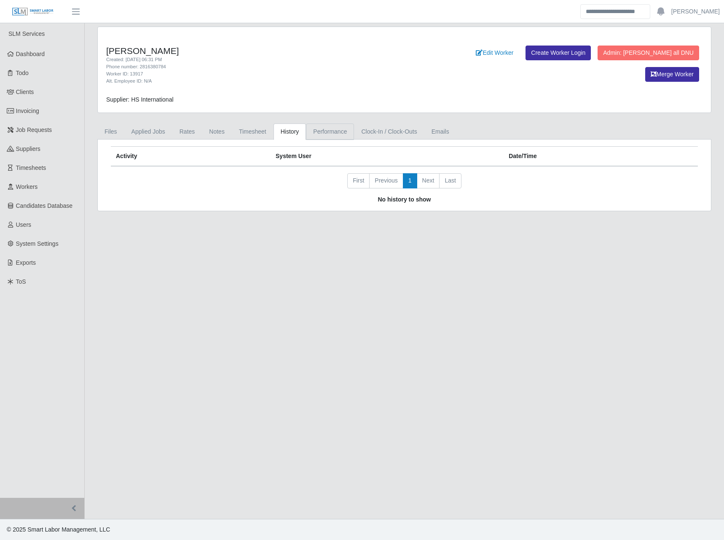
click at [326, 132] on link "Performance" at bounding box center [330, 131] width 48 height 16
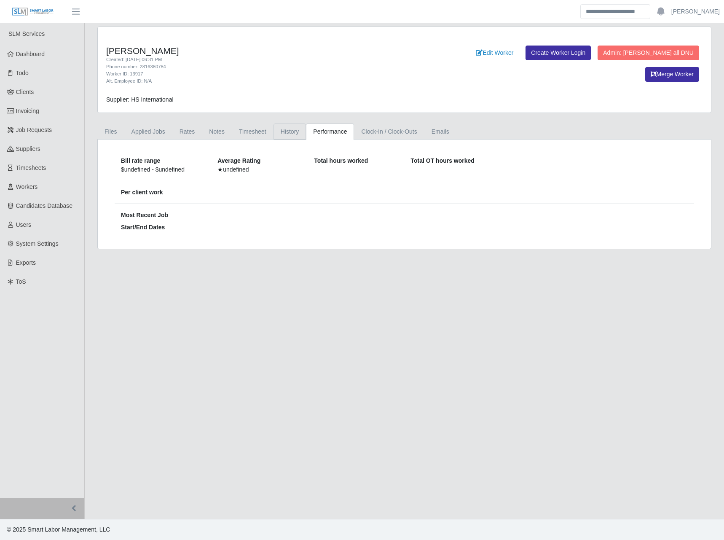
click at [284, 135] on link "History" at bounding box center [290, 131] width 33 height 16
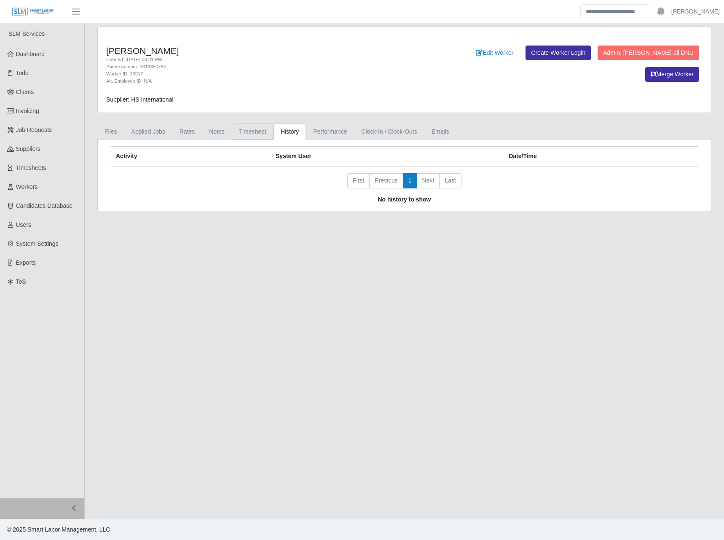
click at [259, 130] on link "Timesheet" at bounding box center [253, 131] width 42 height 16
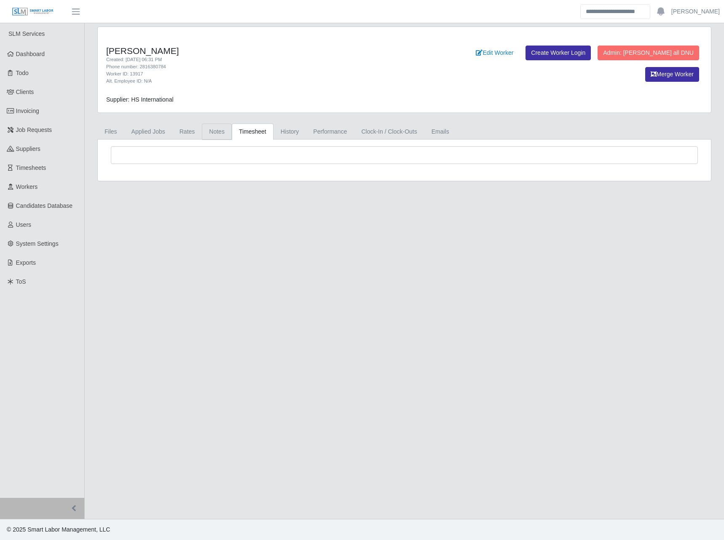
click at [219, 135] on link "Notes" at bounding box center [217, 131] width 30 height 16
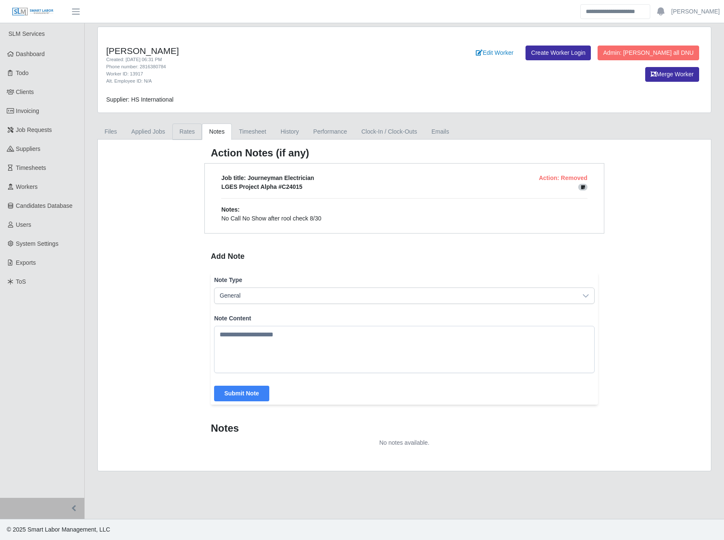
click at [185, 133] on link "Rates" at bounding box center [187, 131] width 30 height 16
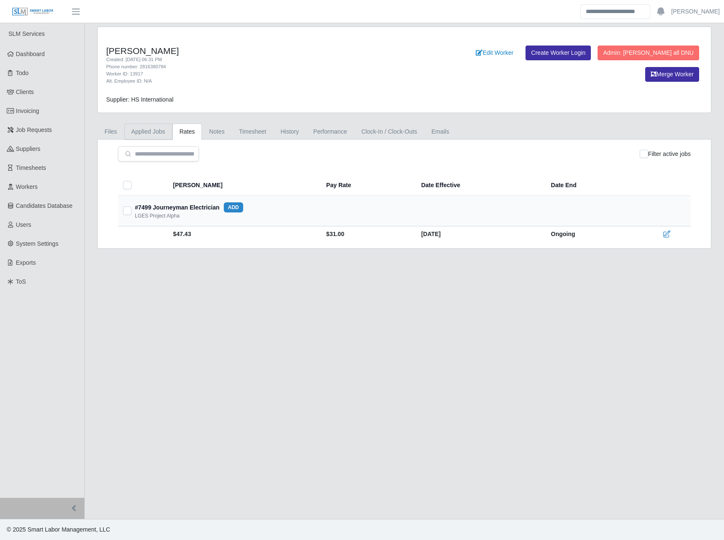
click at [164, 129] on link "Applied Jobs" at bounding box center [148, 131] width 48 height 16
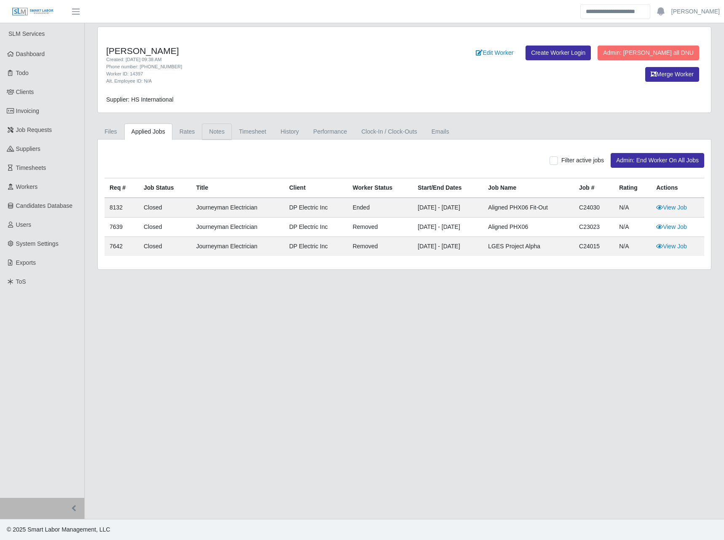
click at [207, 134] on link "Notes" at bounding box center [217, 131] width 30 height 16
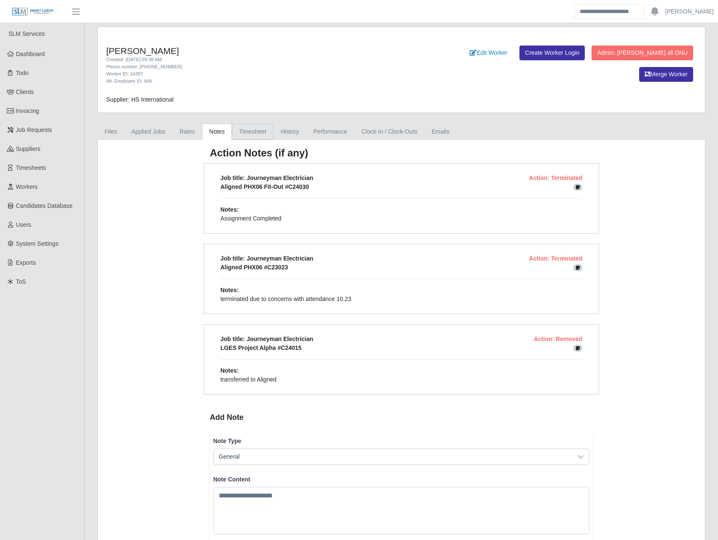
click at [257, 133] on link "Timesheet" at bounding box center [253, 131] width 42 height 16
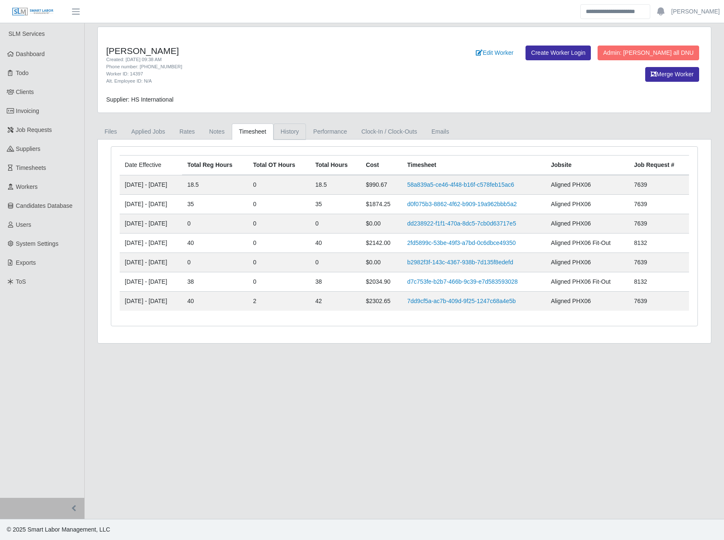
click at [293, 127] on link "History" at bounding box center [290, 131] width 33 height 16
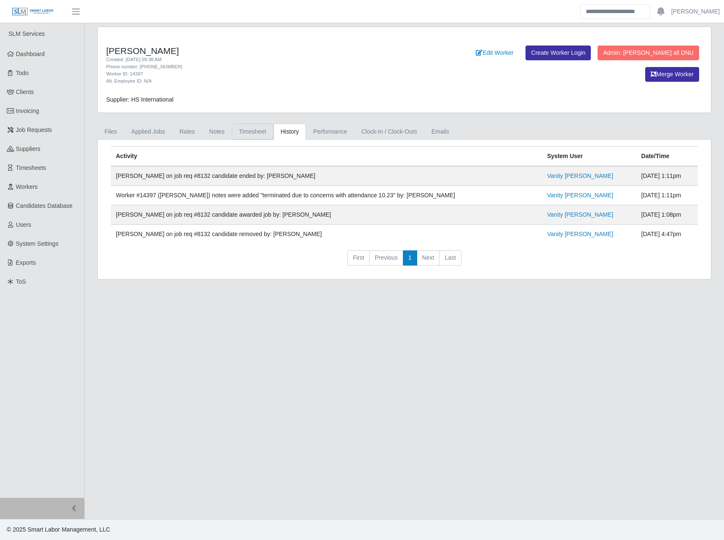
click at [249, 126] on link "Timesheet" at bounding box center [253, 131] width 42 height 16
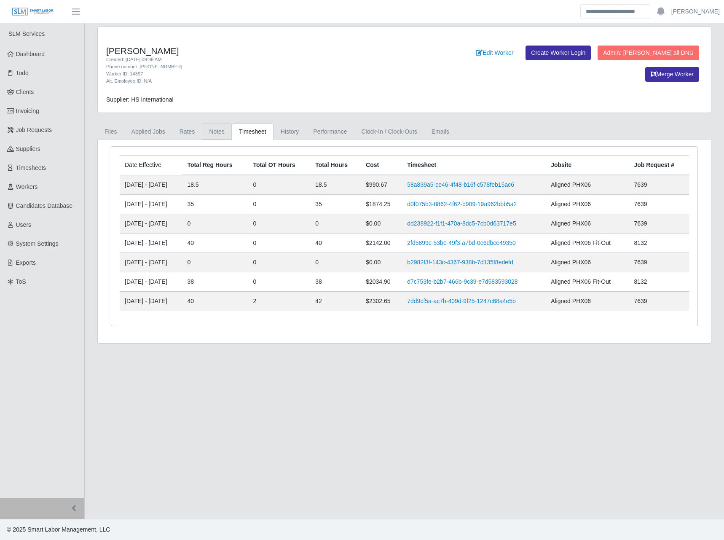
click at [216, 134] on link "Notes" at bounding box center [217, 131] width 30 height 16
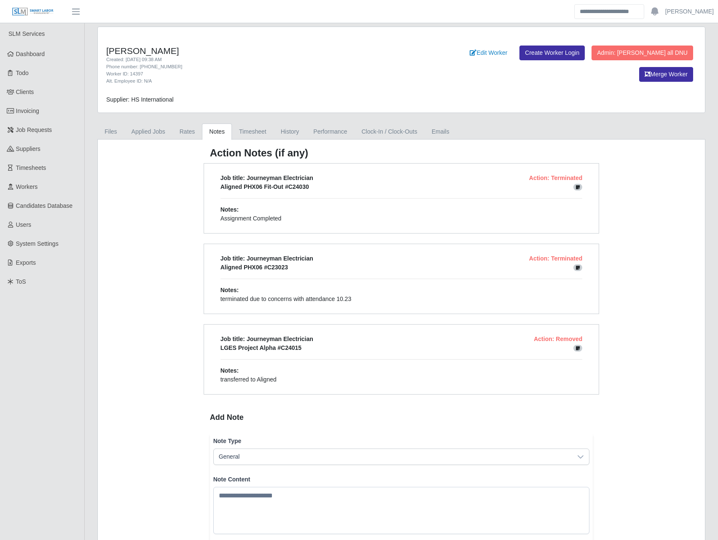
click at [576, 349] on icon at bounding box center [578, 348] width 4 height 5
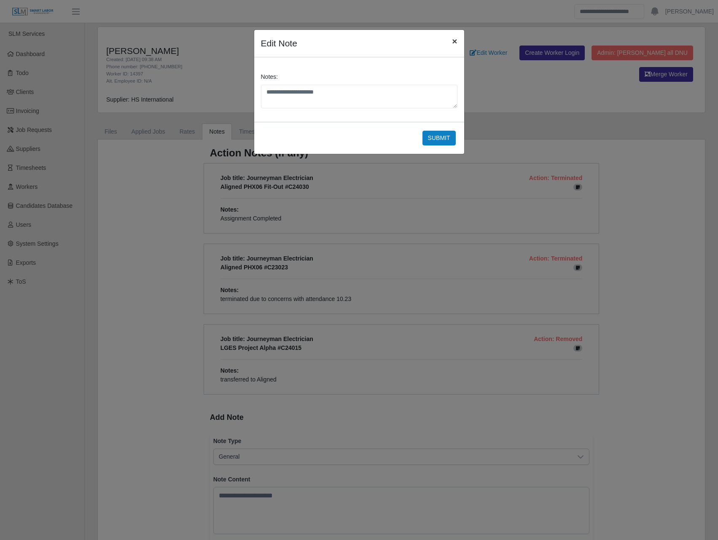
click at [456, 39] on span "×" at bounding box center [454, 41] width 5 height 10
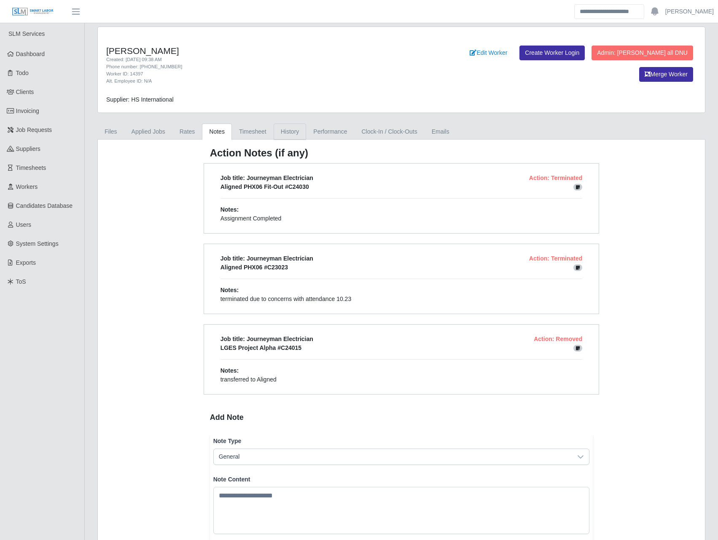
click at [292, 134] on link "History" at bounding box center [290, 131] width 33 height 16
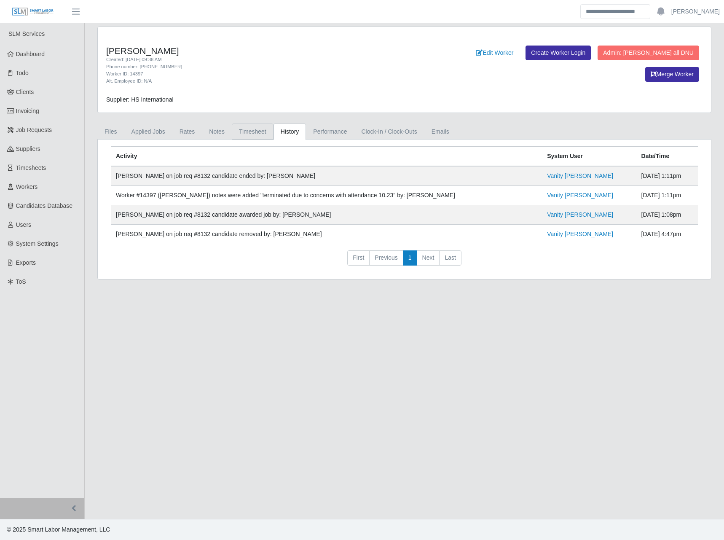
click at [232, 125] on link "Timesheet" at bounding box center [253, 131] width 42 height 16
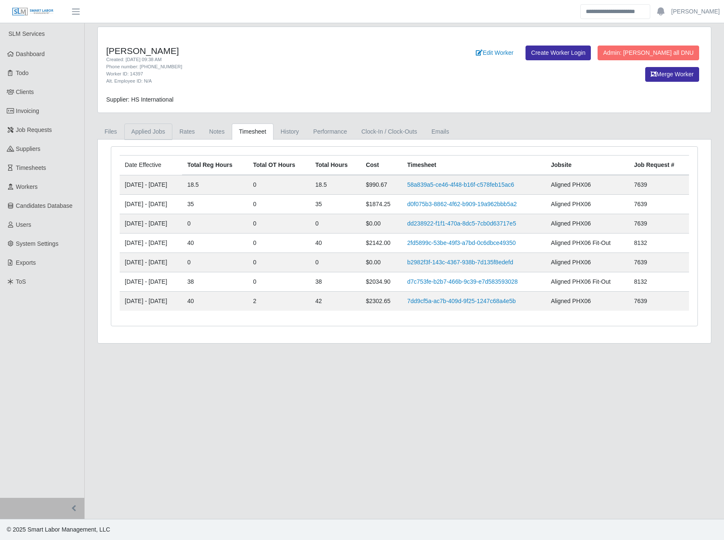
click at [155, 133] on link "Applied Jobs" at bounding box center [148, 131] width 48 height 16
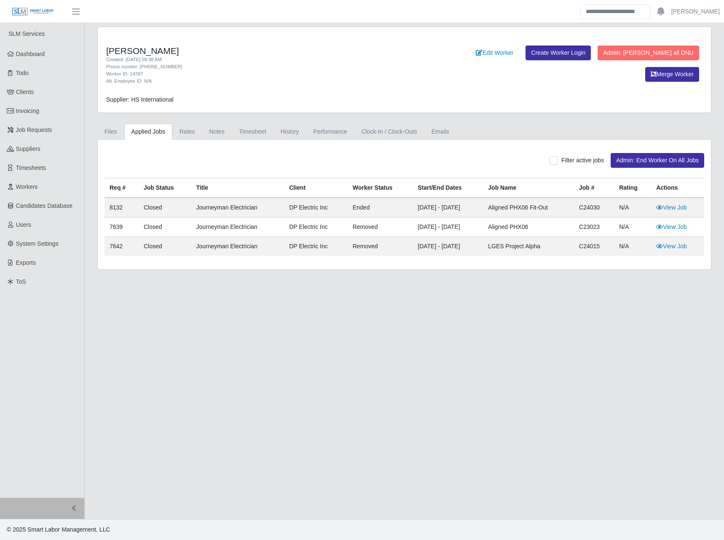
drag, startPoint x: 394, startPoint y: 249, endPoint x: 473, endPoint y: 249, distance: 78.8
click at [473, 249] on tr "7642 Closed Journeyman Electrician DP Electric Inc removed [DATE] - [DATE] LGES…" at bounding box center [405, 246] width 600 height 19
click at [682, 249] on link "View Job" at bounding box center [671, 246] width 31 height 7
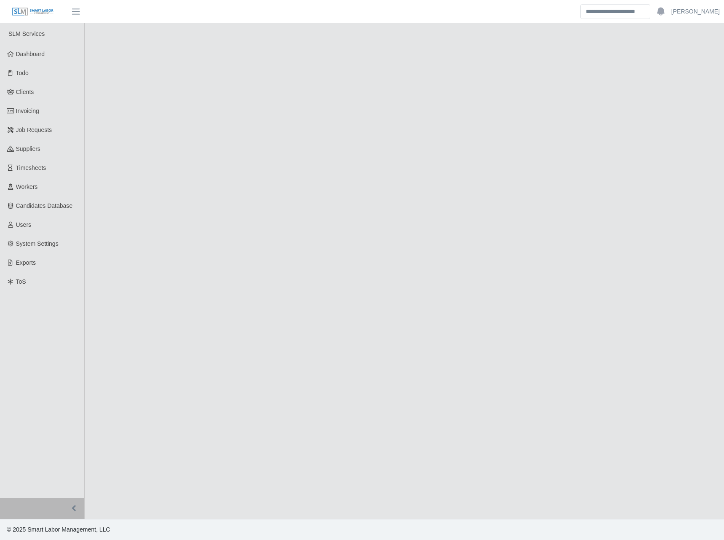
select select "******"
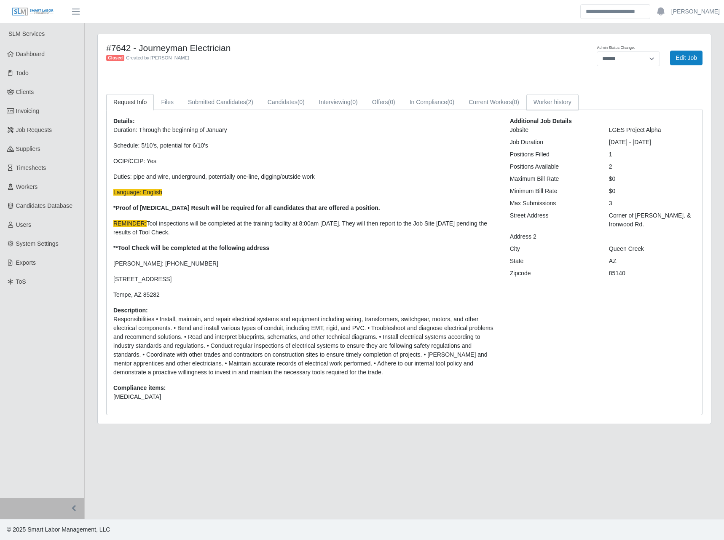
click at [541, 104] on link "Worker history" at bounding box center [552, 102] width 52 height 16
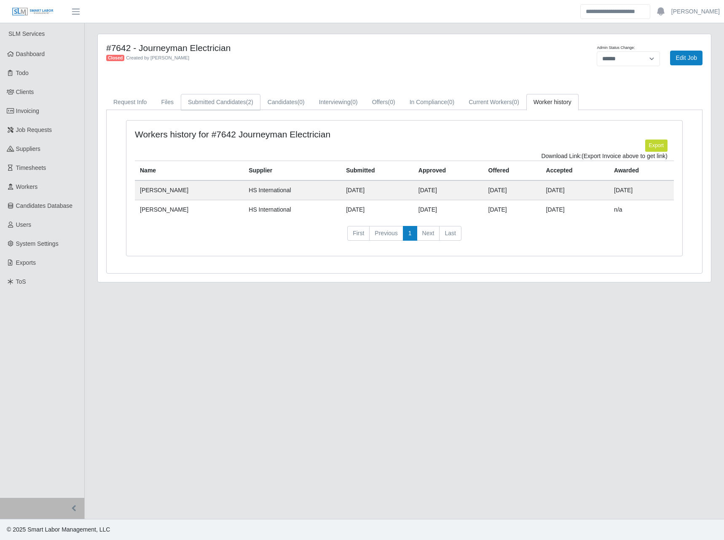
click at [222, 98] on link "Submitted Candidates (2)" at bounding box center [221, 102] width 80 height 16
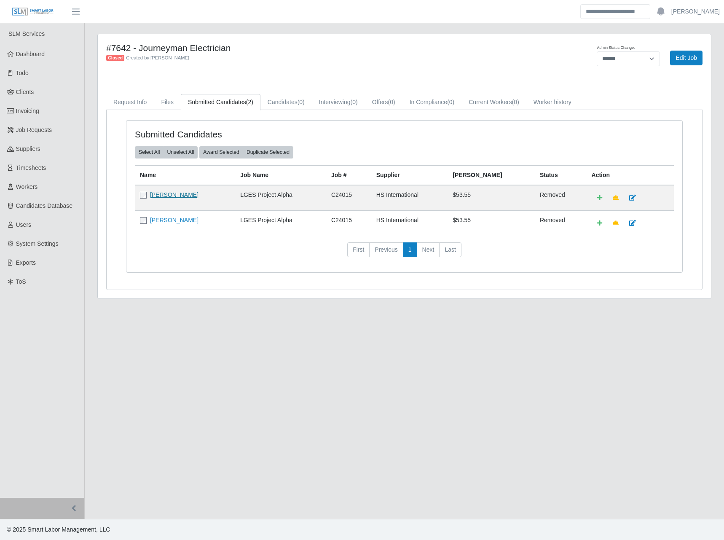
click at [199, 191] on link "[PERSON_NAME]" at bounding box center [174, 194] width 48 height 7
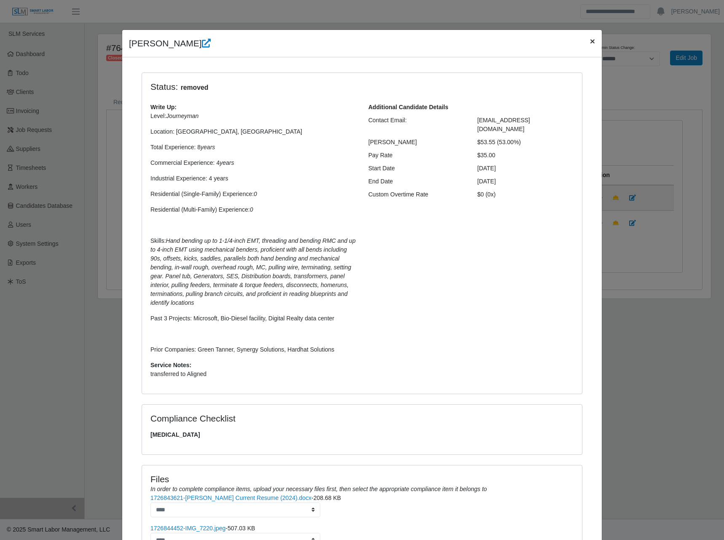
click at [594, 43] on button "×" at bounding box center [592, 41] width 19 height 22
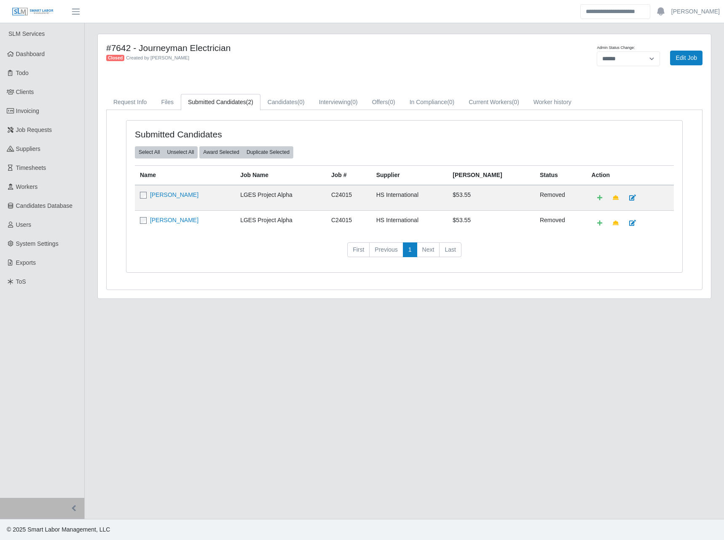
click at [378, 373] on main "#7642 - Journeyman Electrician Closed Created by [PERSON_NAME] Admin Status Cha…" at bounding box center [404, 271] width 639 height 496
click at [503, 101] on link "Current Workers (0)" at bounding box center [493, 102] width 65 height 16
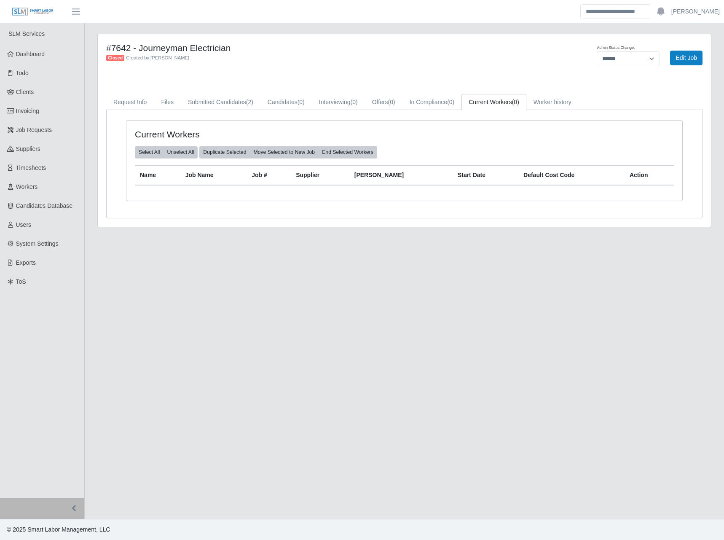
click at [467, 99] on link "Current Workers (0)" at bounding box center [493, 102] width 65 height 16
click at [451, 100] on span "(0)" at bounding box center [450, 102] width 7 height 7
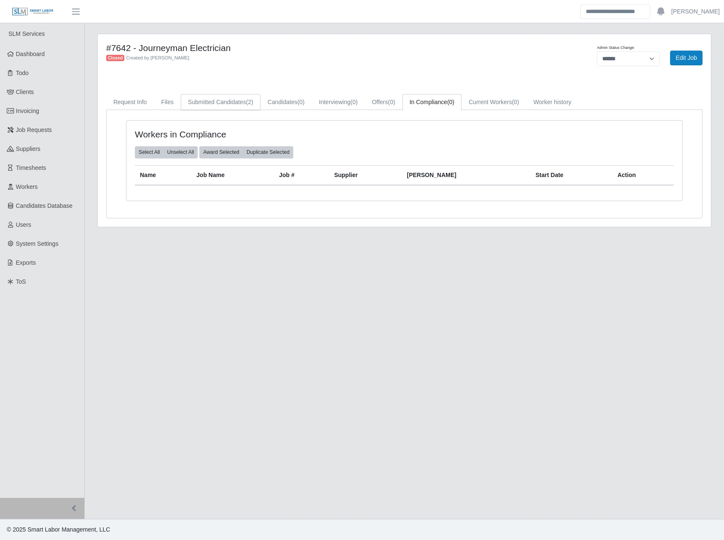
click at [190, 104] on link "Submitted Candidates (2)" at bounding box center [221, 102] width 80 height 16
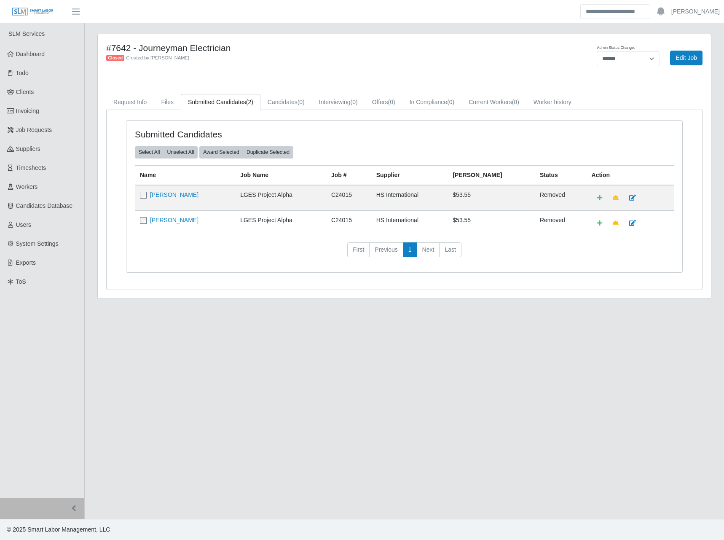
click at [414, 452] on main "#7642 - Journeyman Electrician Closed Created by [PERSON_NAME] Admin Status Cha…" at bounding box center [404, 271] width 639 height 496
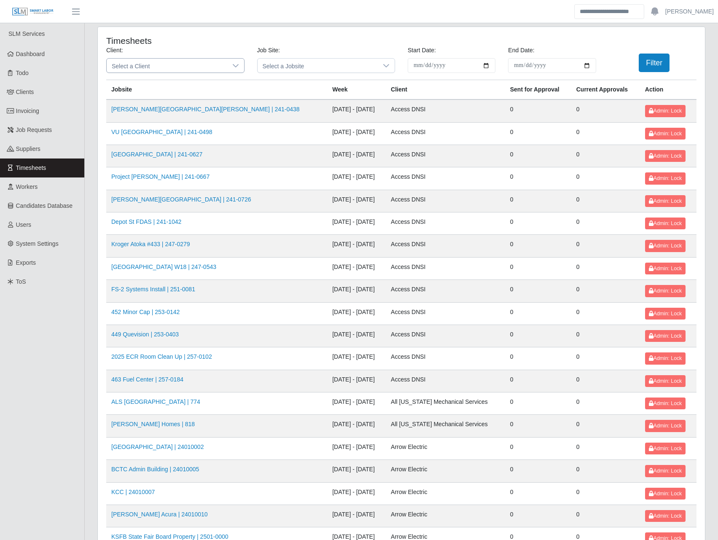
click at [208, 59] on span "Select a Client" at bounding box center [167, 66] width 121 height 14
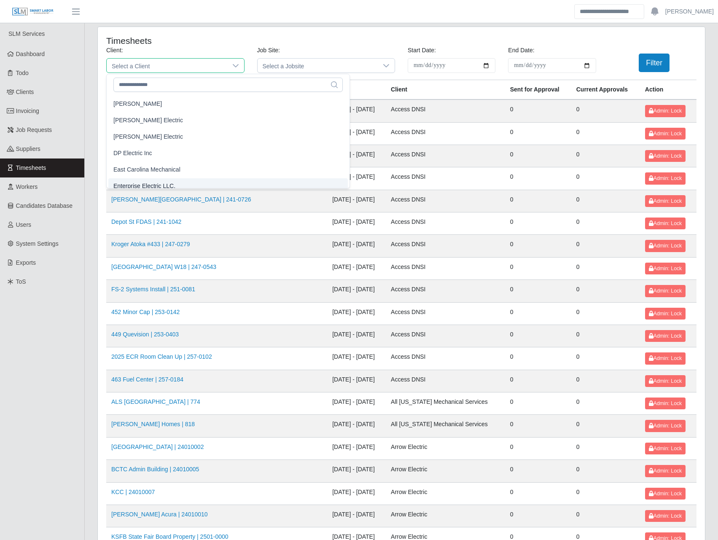
scroll to position [301, 0]
click at [159, 176] on span "Enterprise Electric LLC." at bounding box center [144, 180] width 62 height 9
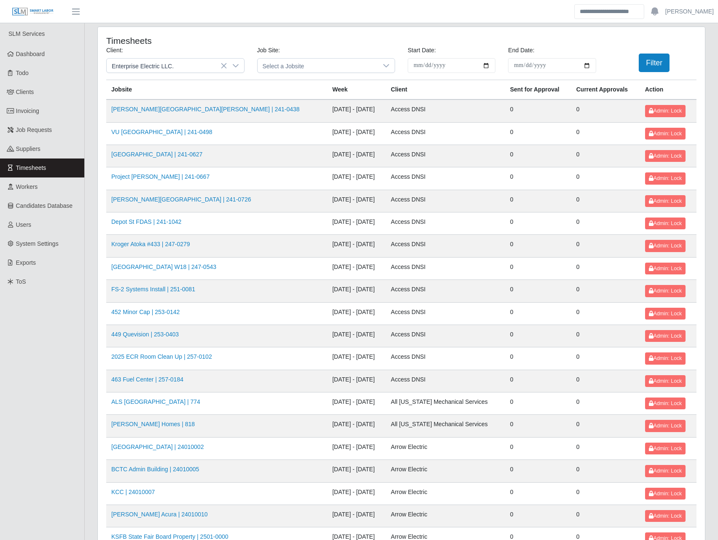
click at [488, 63] on input "**********" at bounding box center [452, 65] width 88 height 15
click at [487, 67] on input "**********" at bounding box center [452, 65] width 88 height 15
type input "**********"
click at [591, 64] on input "End Date:" at bounding box center [552, 65] width 88 height 15
click at [587, 64] on input "End Date:" at bounding box center [552, 65] width 88 height 15
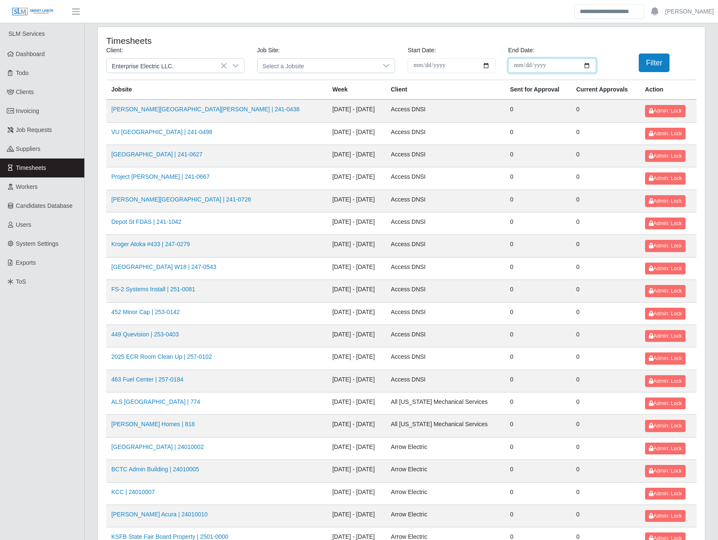
type input "**********"
click at [650, 67] on button "Filter" at bounding box center [653, 63] width 31 height 19
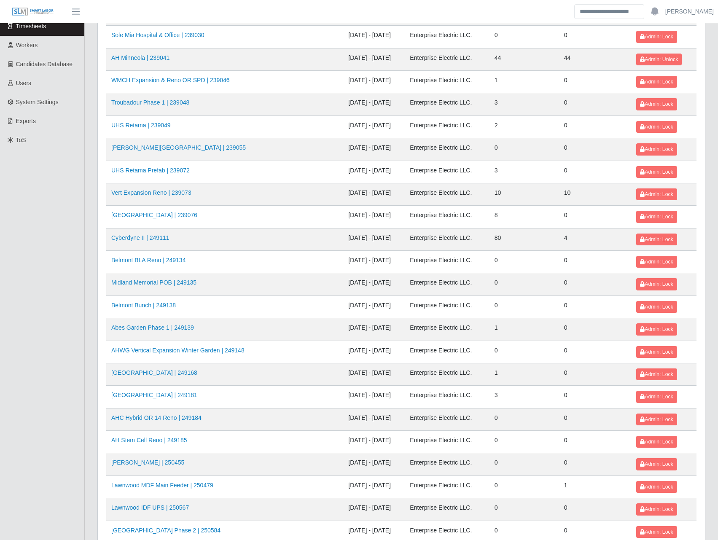
scroll to position [197, 0]
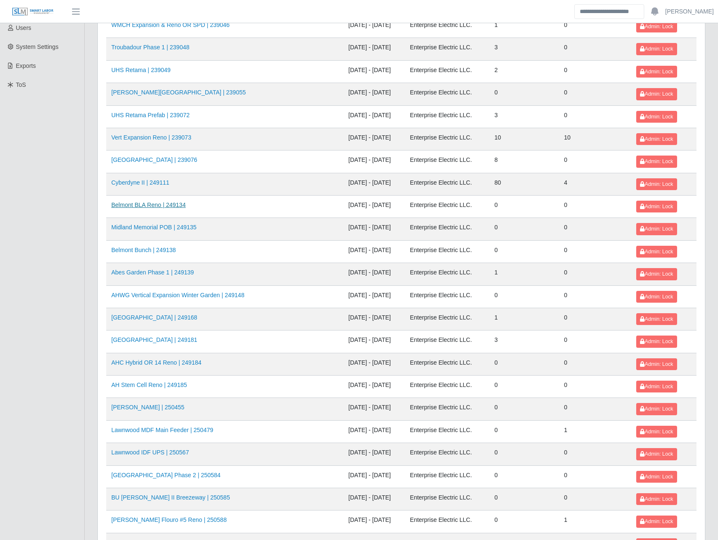
click at [150, 197] on td "Belmont BLA Reno | 249134" at bounding box center [224, 207] width 237 height 22
click at [150, 208] on link "Belmont BLA Reno | 249134" at bounding box center [148, 204] width 74 height 7
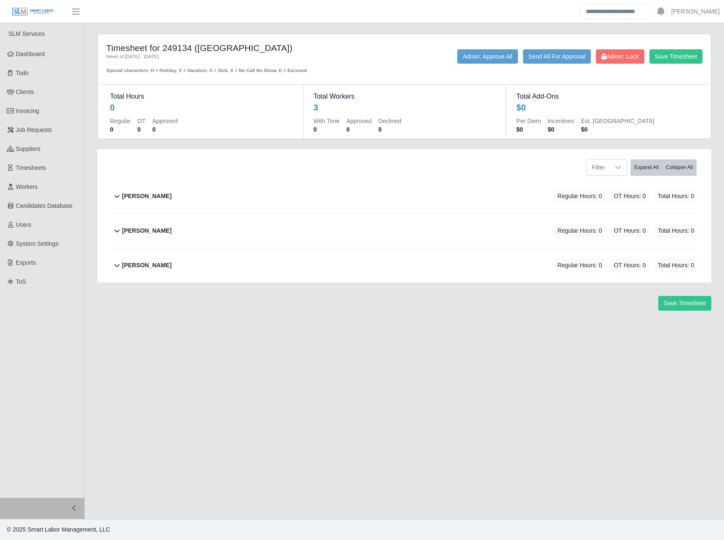
click at [259, 357] on main "Timesheet for 249134 (Belmont BLA Reno) Week of 09/06/2025 - 09/12/2025 Special…" at bounding box center [404, 271] width 639 height 496
drag, startPoint x: 293, startPoint y: 329, endPoint x: 258, endPoint y: 339, distance: 36.0
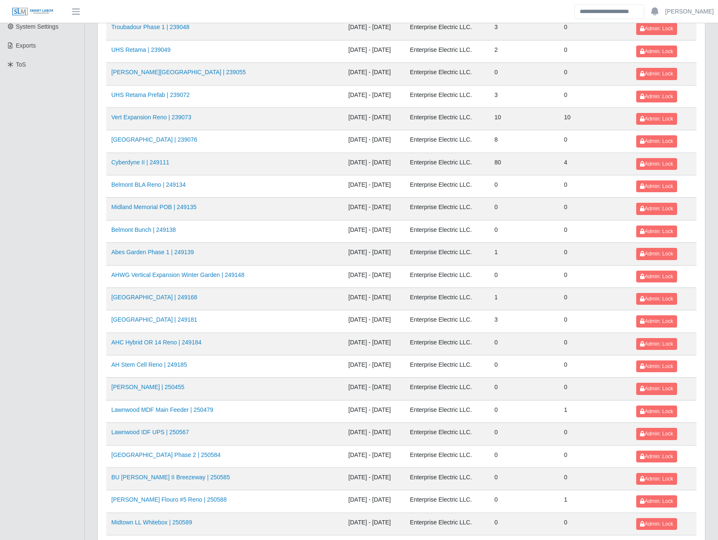
scroll to position [295, 0]
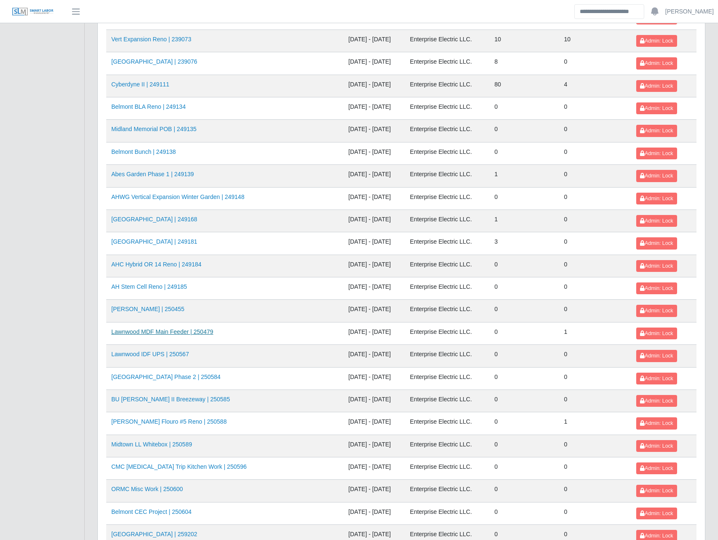
click at [159, 331] on link "Lawnwood MDF Main Feeder | 250479" at bounding box center [162, 331] width 102 height 7
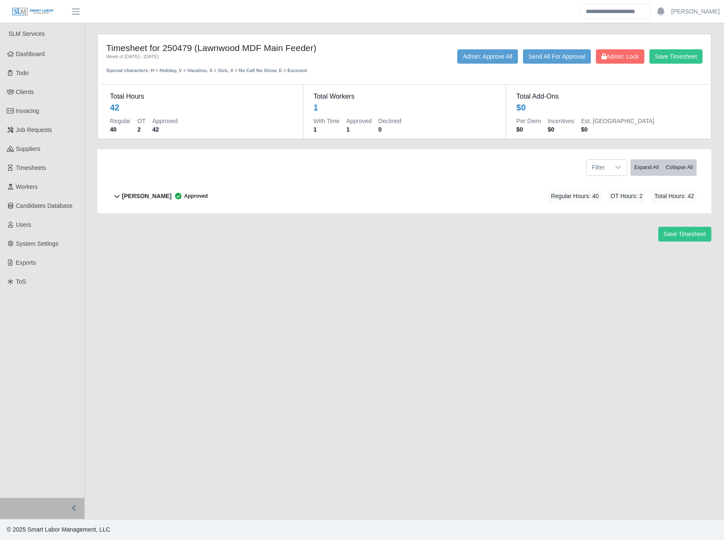
click at [178, 343] on main "Timesheet for 250479 (Lawnwood MDF Main Feeder) Week of [DATE] - [DATE] Special…" at bounding box center [404, 271] width 639 height 496
drag, startPoint x: 182, startPoint y: 344, endPoint x: 190, endPoint y: 346, distance: 9.0
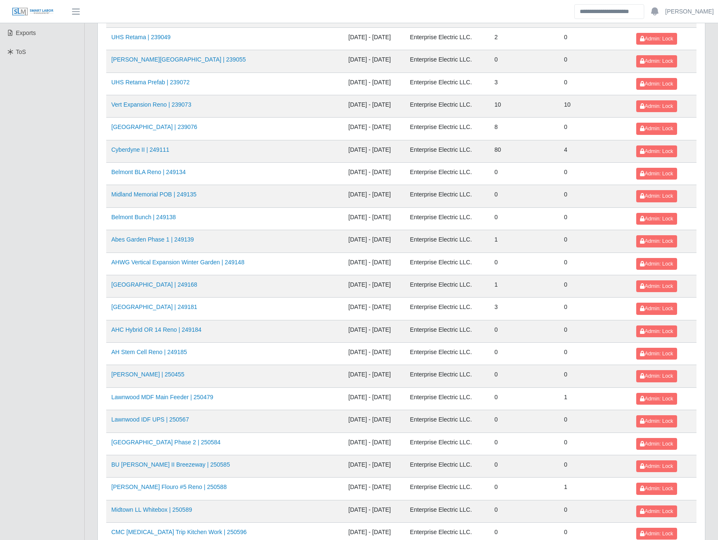
scroll to position [295, 0]
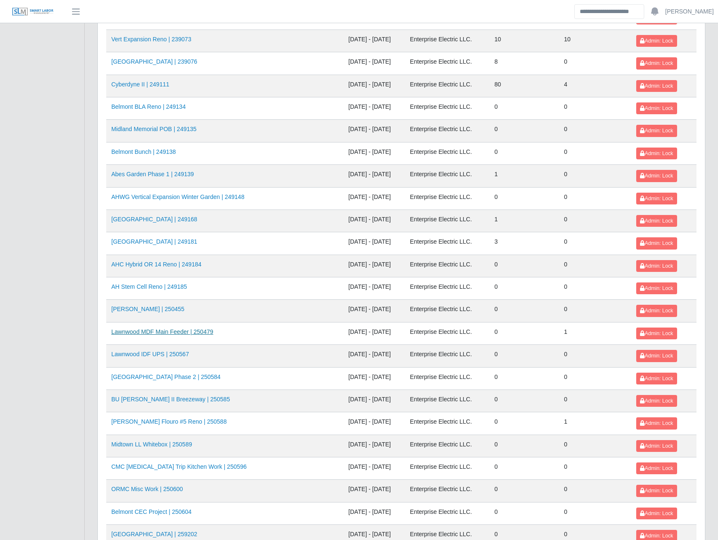
click at [155, 332] on link "Lawnwood MDF Main Feeder | 250479" at bounding box center [162, 331] width 102 height 7
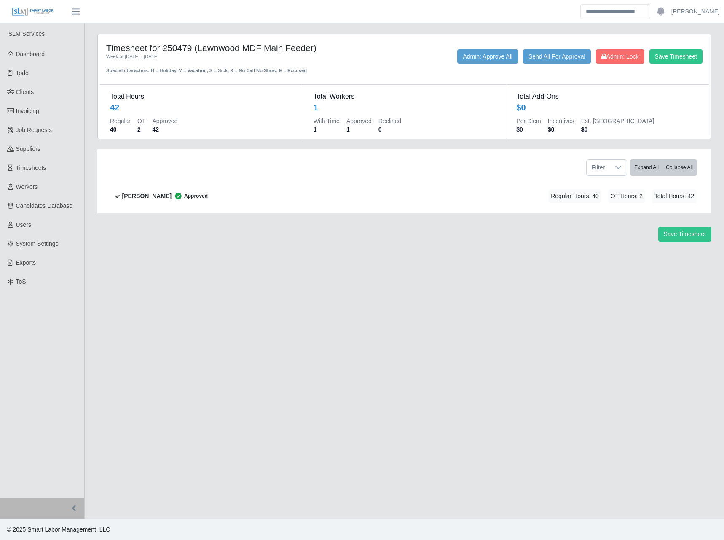
click at [369, 64] on div "Save Timesheet Admin: Lock Send All For Approval Admin: Approve All" at bounding box center [531, 61] width 355 height 25
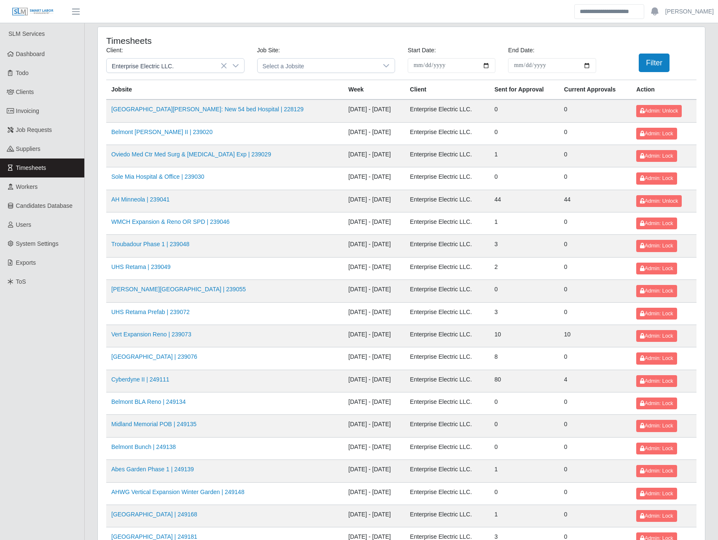
click at [40, 98] on link "Clients" at bounding box center [42, 92] width 84 height 19
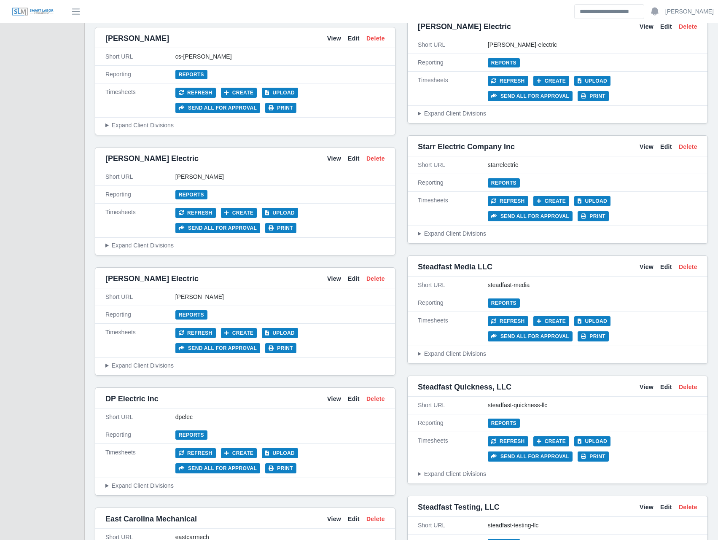
scroll to position [1672, 0]
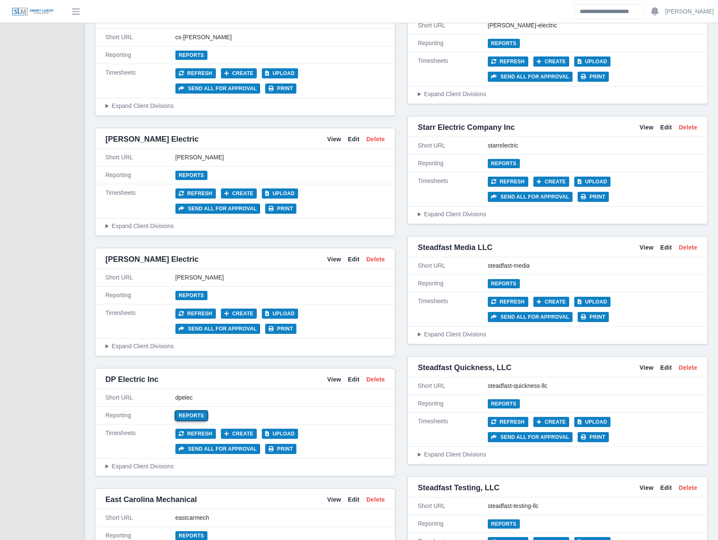
click at [196, 411] on link "Reports" at bounding box center [191, 415] width 32 height 9
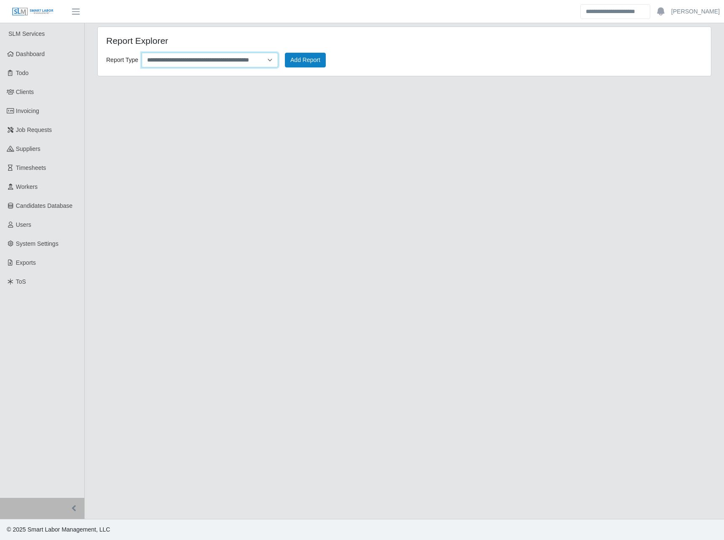
click at [261, 59] on select "**********" at bounding box center [210, 60] width 137 height 15
click at [304, 59] on button "Add Report" at bounding box center [305, 60] width 41 height 15
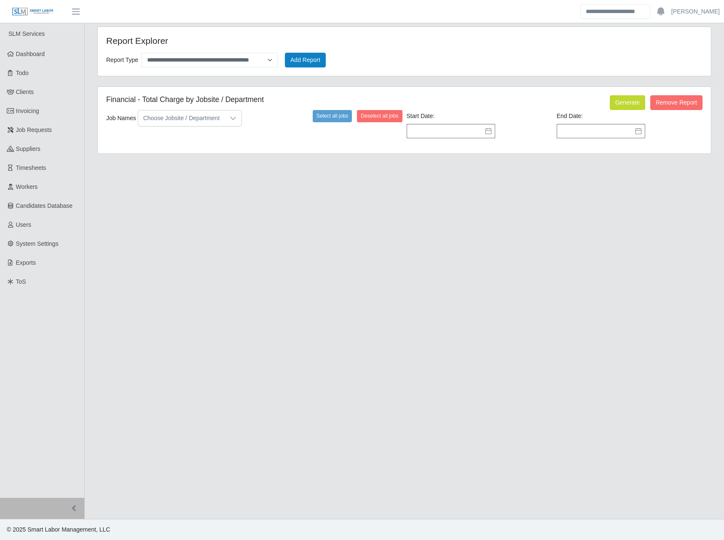
click at [212, 114] on div "Choose Jobsite / Department" at bounding box center [181, 118] width 86 height 16
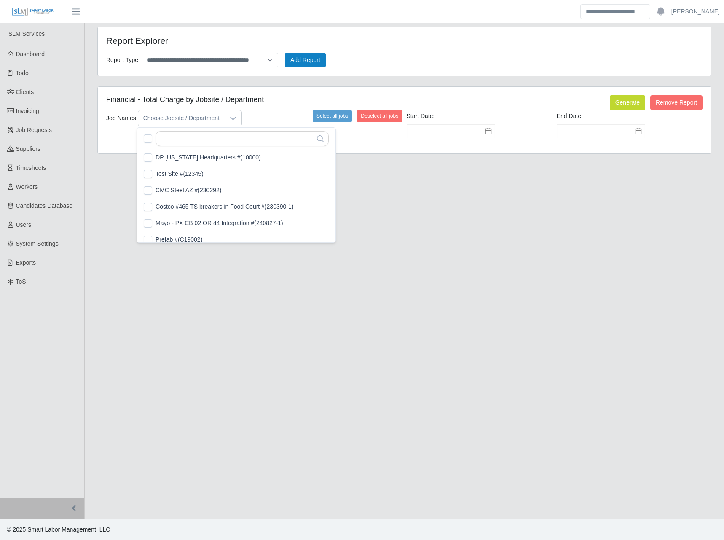
scroll to position [8, 5]
click at [181, 147] on div "123 results are available" at bounding box center [236, 138] width 199 height 20
click at [183, 140] on input "text" at bounding box center [242, 138] width 173 height 15
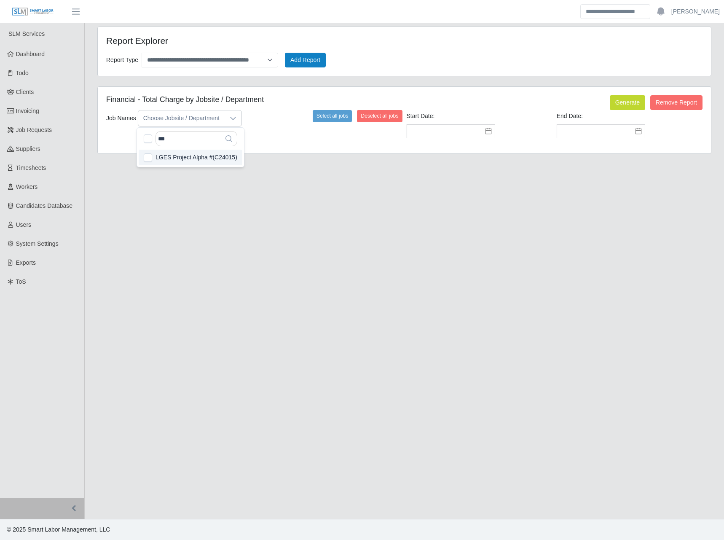
type input "***"
click at [138, 162] on ul "LGES Project Alpha #(C24015)" at bounding box center [190, 157] width 107 height 19
click at [441, 121] on div "Start Date: Please provide a valid start date." at bounding box center [480, 125] width 150 height 27
click at [435, 134] on input "text" at bounding box center [451, 131] width 89 height 14
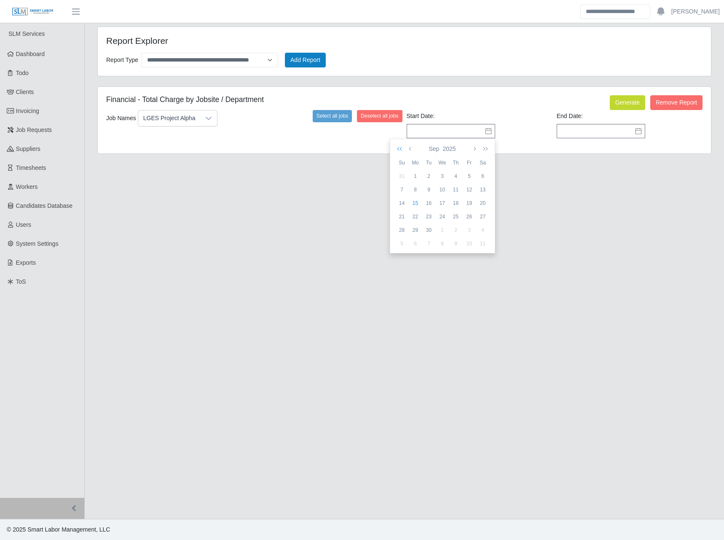
click at [397, 144] on button "button" at bounding box center [401, 149] width 12 height 14
click at [408, 149] on button "button" at bounding box center [411, 149] width 8 height 14
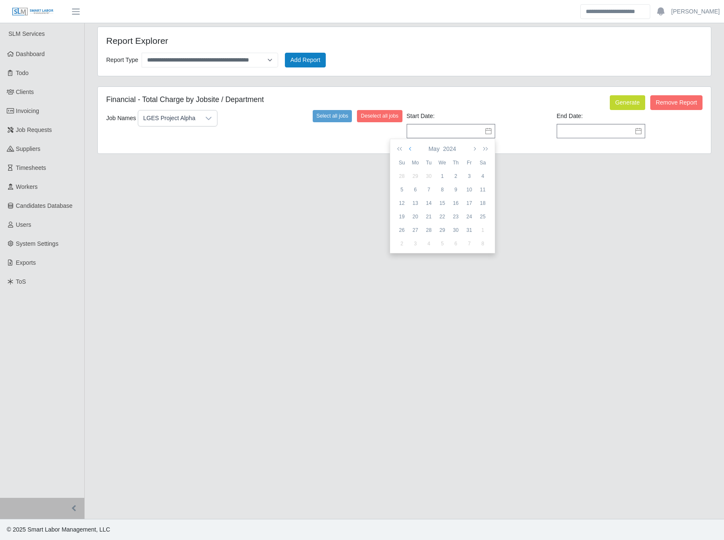
click at [408, 149] on button "button" at bounding box center [411, 149] width 8 height 14
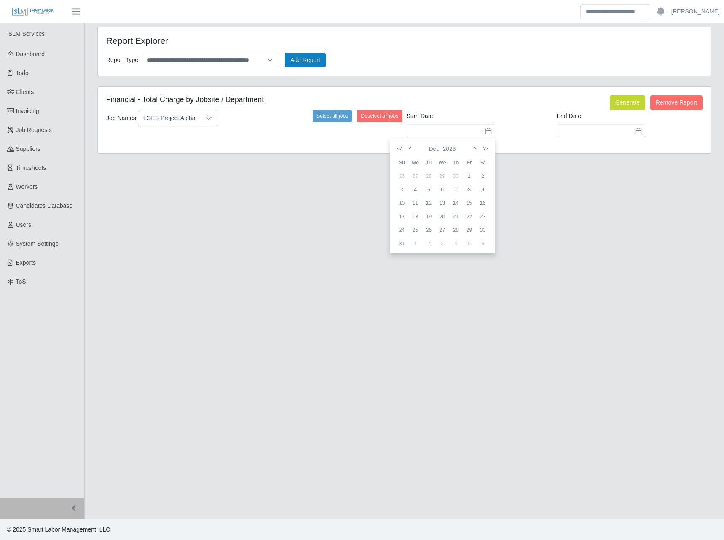
click at [417, 244] on div "1" at bounding box center [415, 244] width 13 height 8
type input "**********"
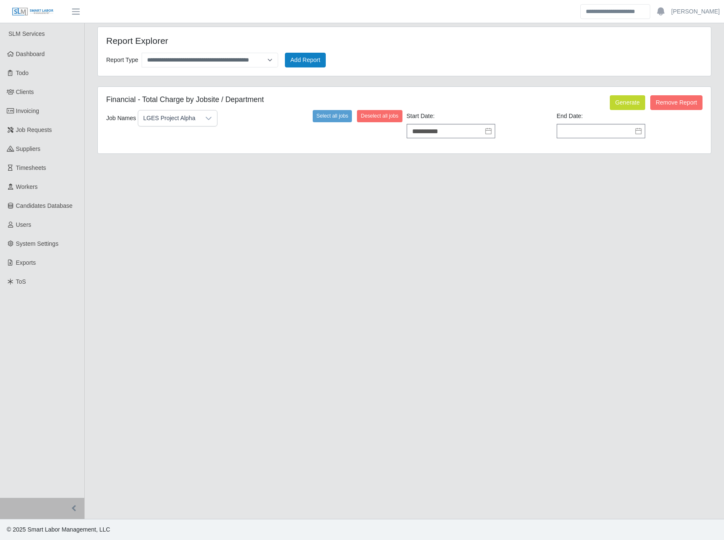
click at [587, 113] on div "End Date:" at bounding box center [630, 125] width 150 height 27
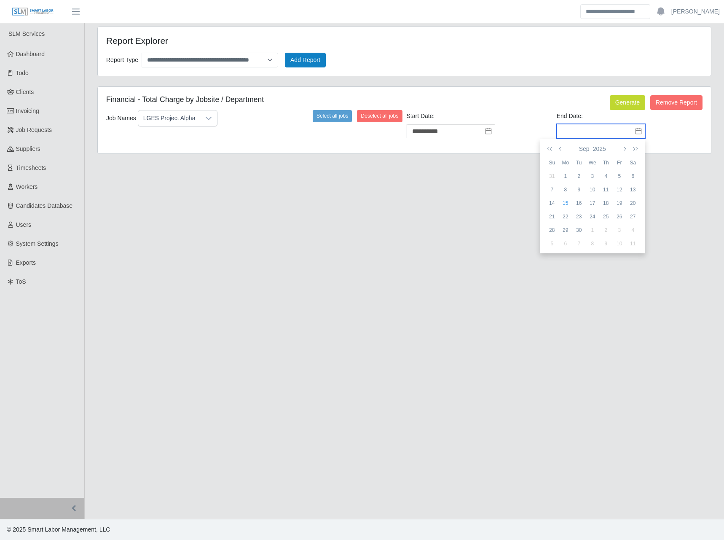
click at [595, 130] on input "text" at bounding box center [601, 131] width 89 height 14
click at [550, 201] on div "14" at bounding box center [551, 203] width 13 height 8
type input "**********"
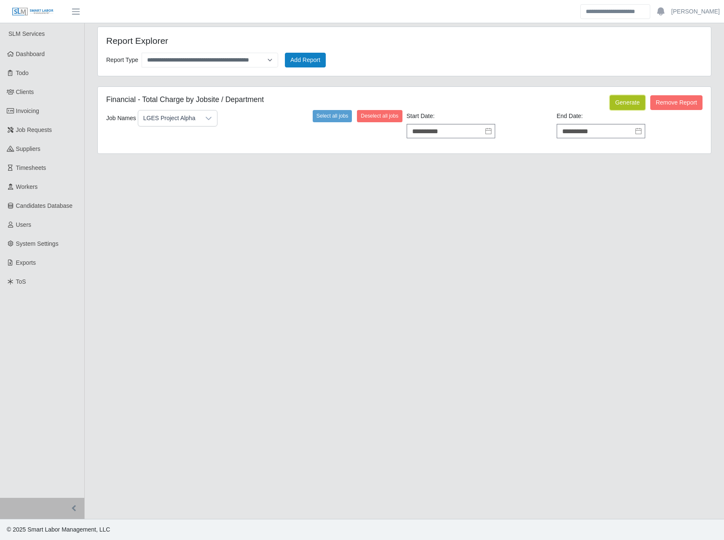
click at [623, 102] on button "Generate" at bounding box center [627, 102] width 35 height 15
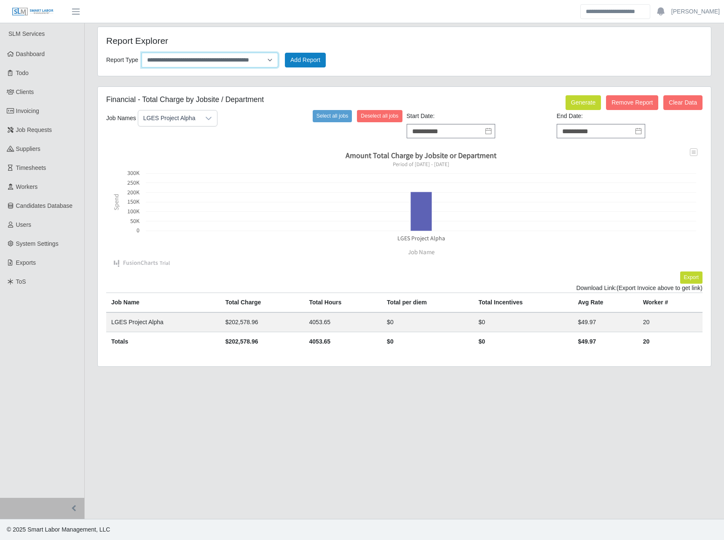
click at [274, 54] on select "**********" at bounding box center [210, 60] width 137 height 15
click at [334, 491] on main "**********" at bounding box center [404, 271] width 639 height 496
